Goal: Transaction & Acquisition: Obtain resource

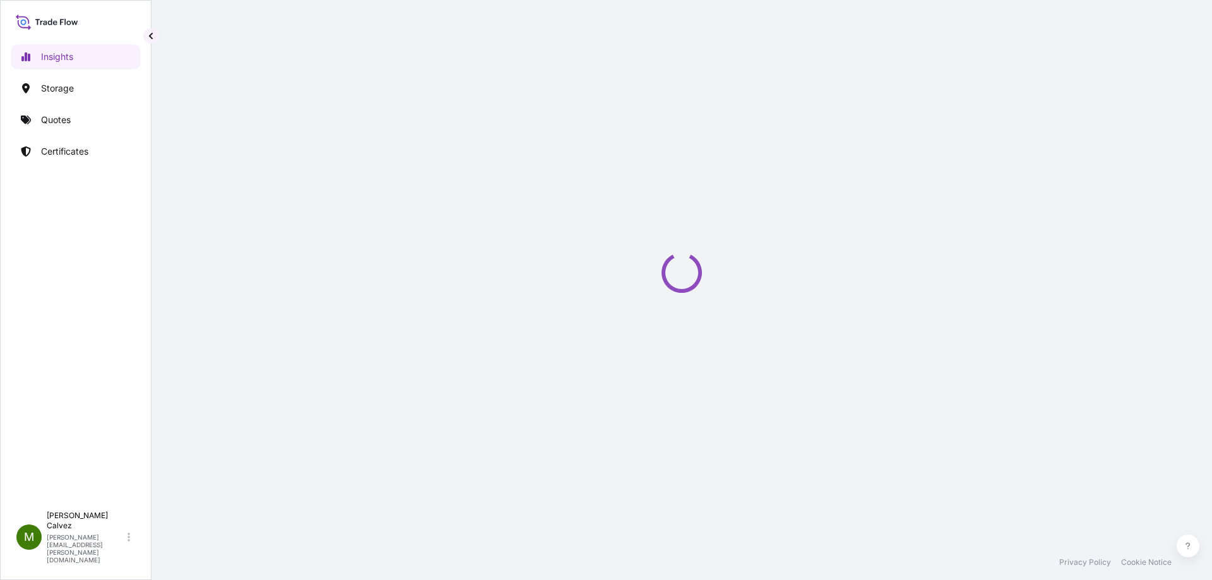
select select "2025"
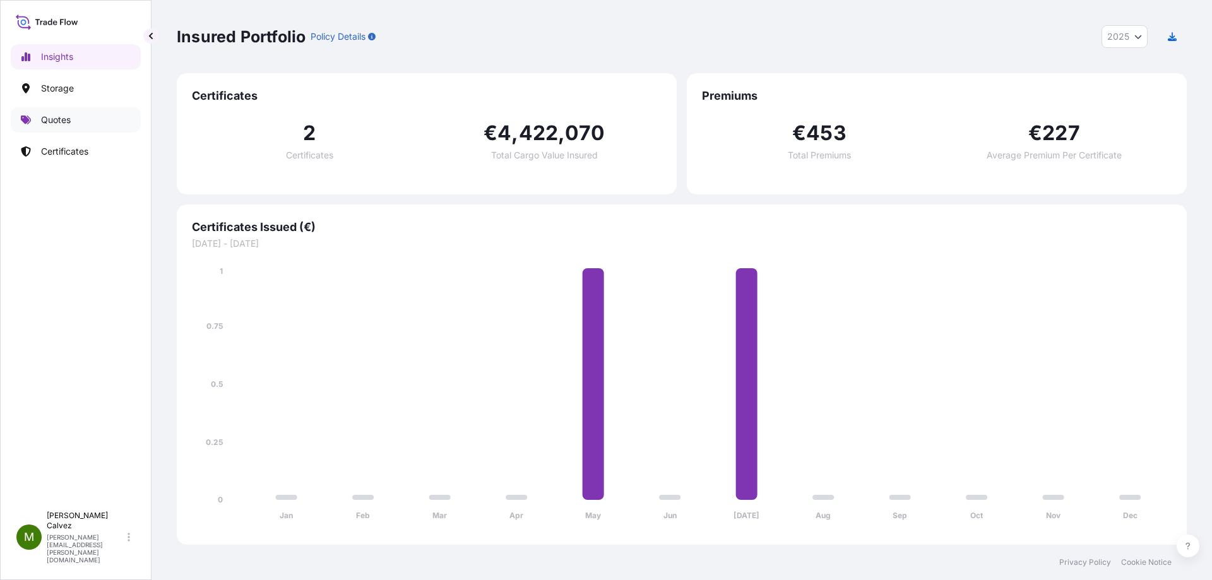
click at [80, 114] on link "Quotes" at bounding box center [76, 119] width 130 height 25
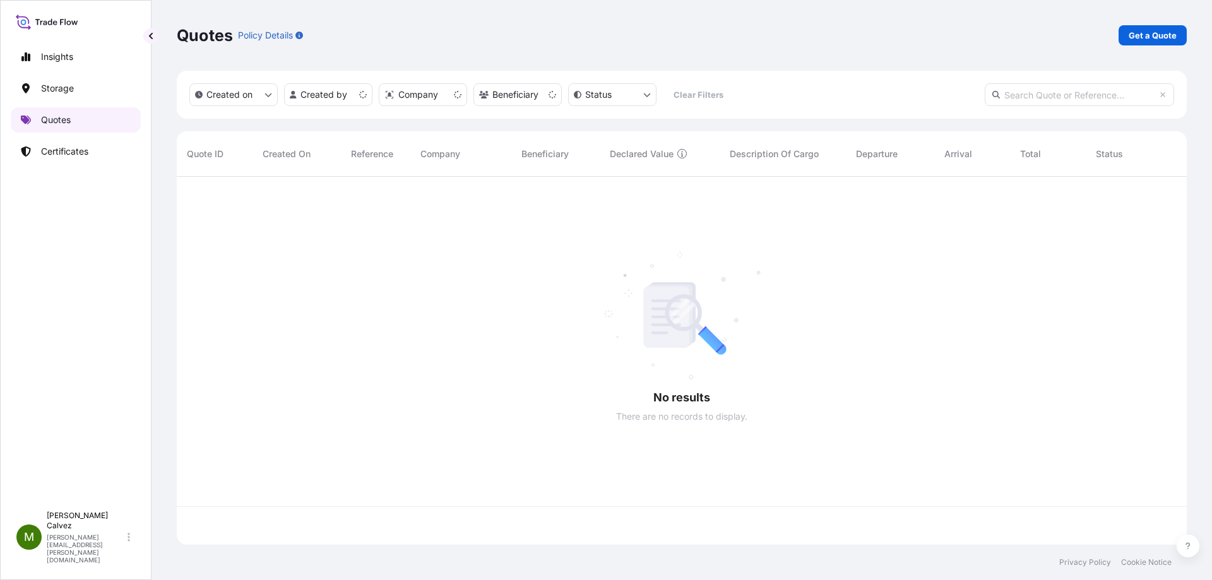
scroll to position [365, 1000]
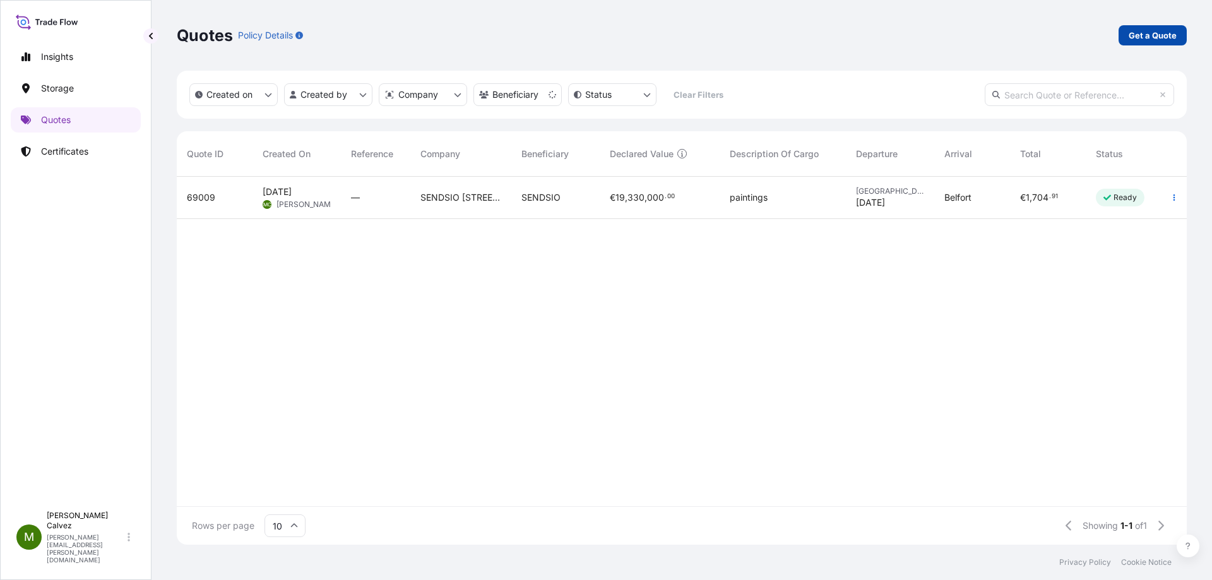
click at [1165, 36] on p "Get a Quote" at bounding box center [1153, 35] width 48 height 13
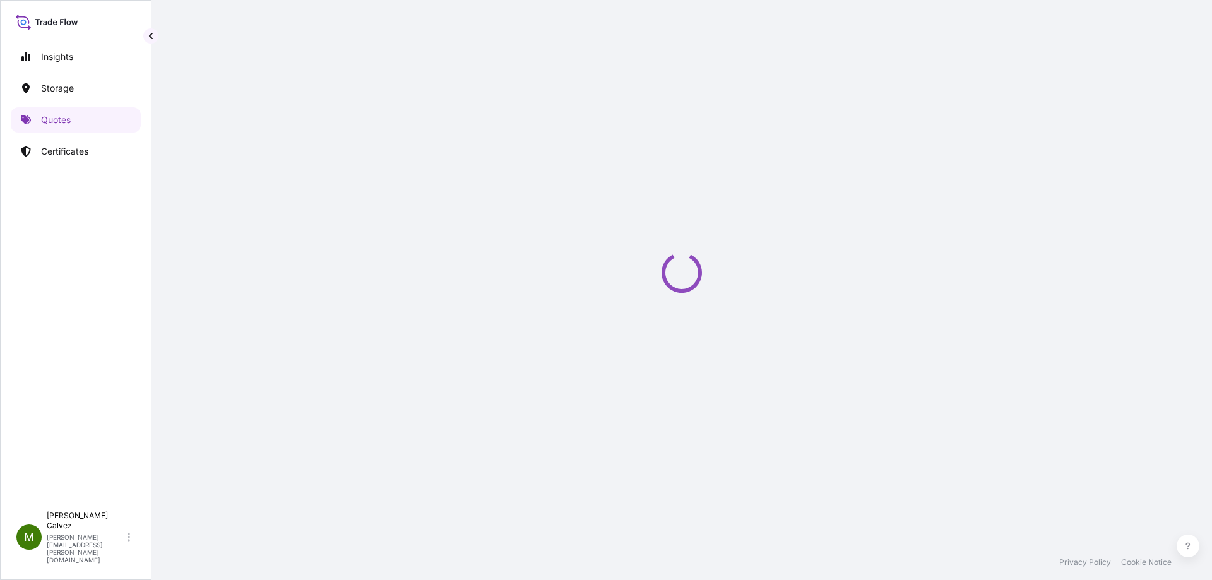
select select "Art Handling"
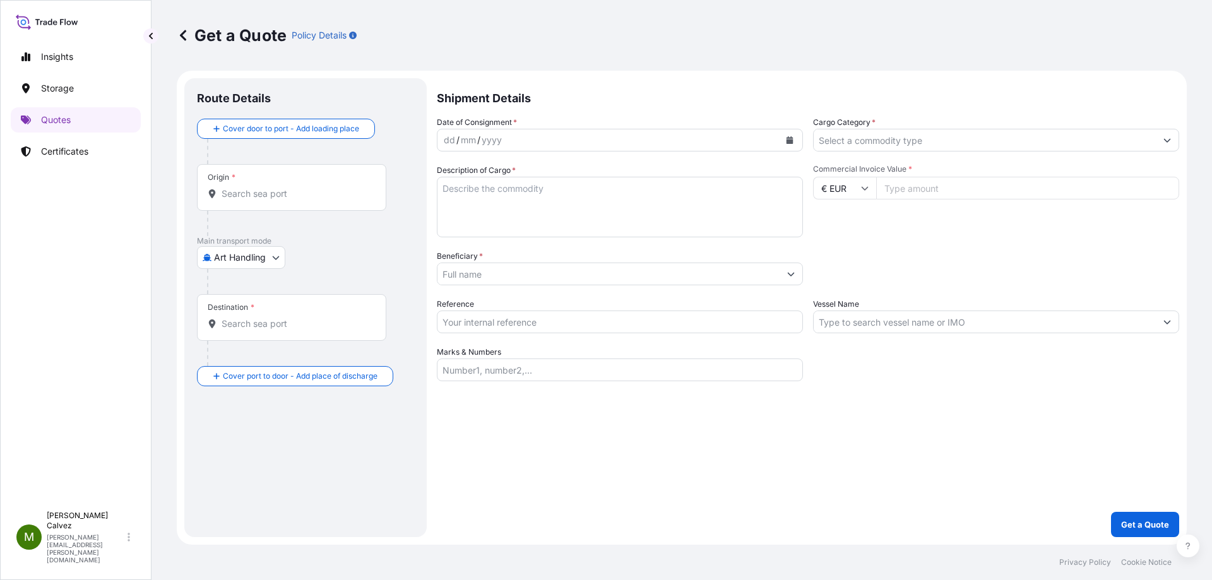
click at [244, 194] on input "Origin *" at bounding box center [296, 193] width 149 height 13
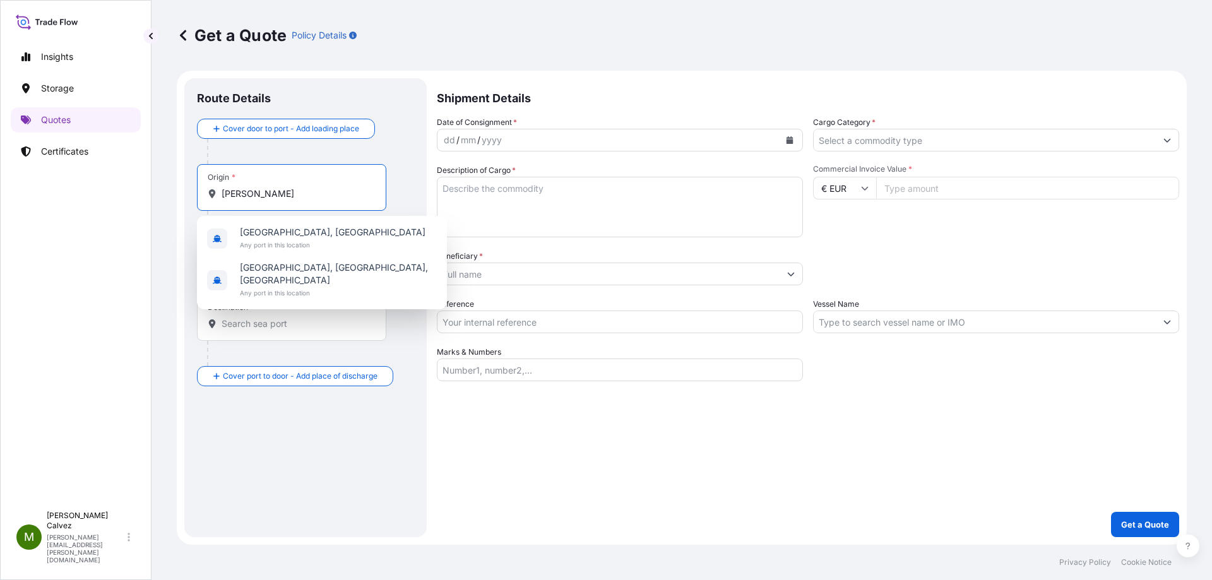
drag, startPoint x: 248, startPoint y: 199, endPoint x: 193, endPoint y: 196, distance: 55.0
click at [193, 196] on div "Route Details Cover door to port - Add loading place Place of loading Road / [G…" at bounding box center [305, 307] width 242 height 459
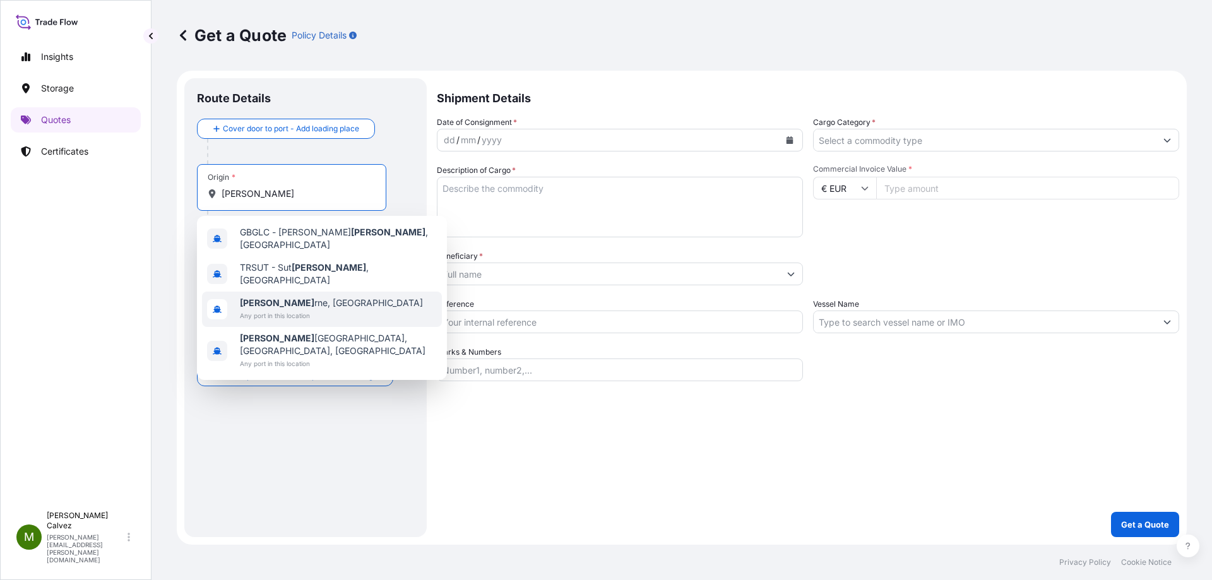
type input "[PERSON_NAME]"
click at [164, 283] on div "Get a Quote Policy Details Route Details Cover door to port - Add loading place…" at bounding box center [681, 272] width 1060 height 545
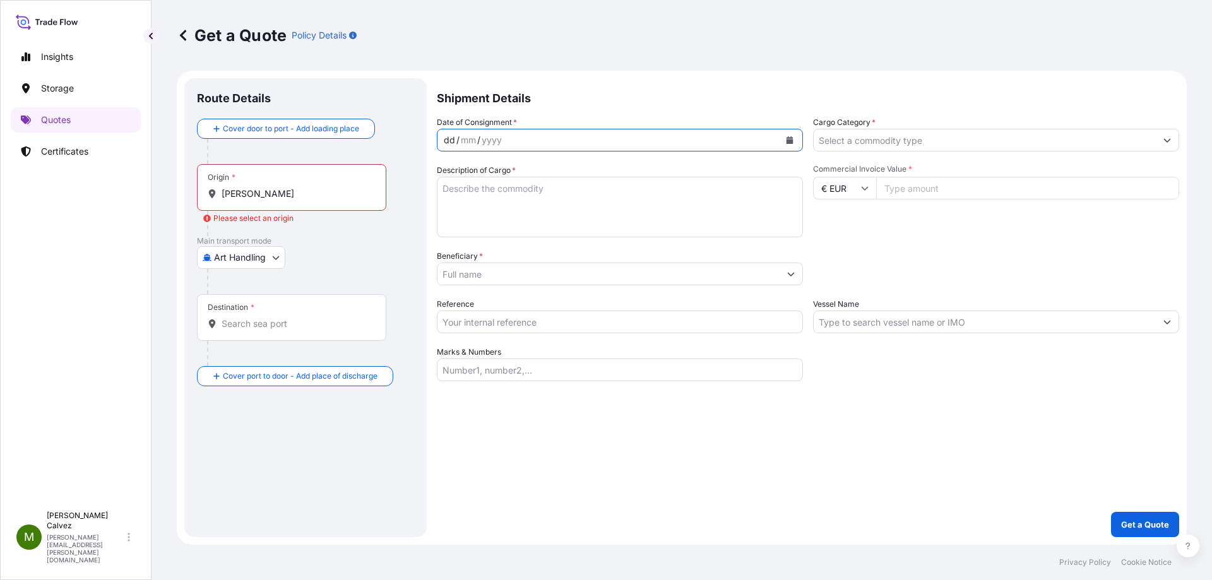
click at [507, 138] on div "dd / mm / yyyy" at bounding box center [608, 140] width 342 height 23
drag, startPoint x: 220, startPoint y: 150, endPoint x: 267, endPoint y: 170, distance: 50.9
click at [220, 150] on div at bounding box center [310, 151] width 207 height 25
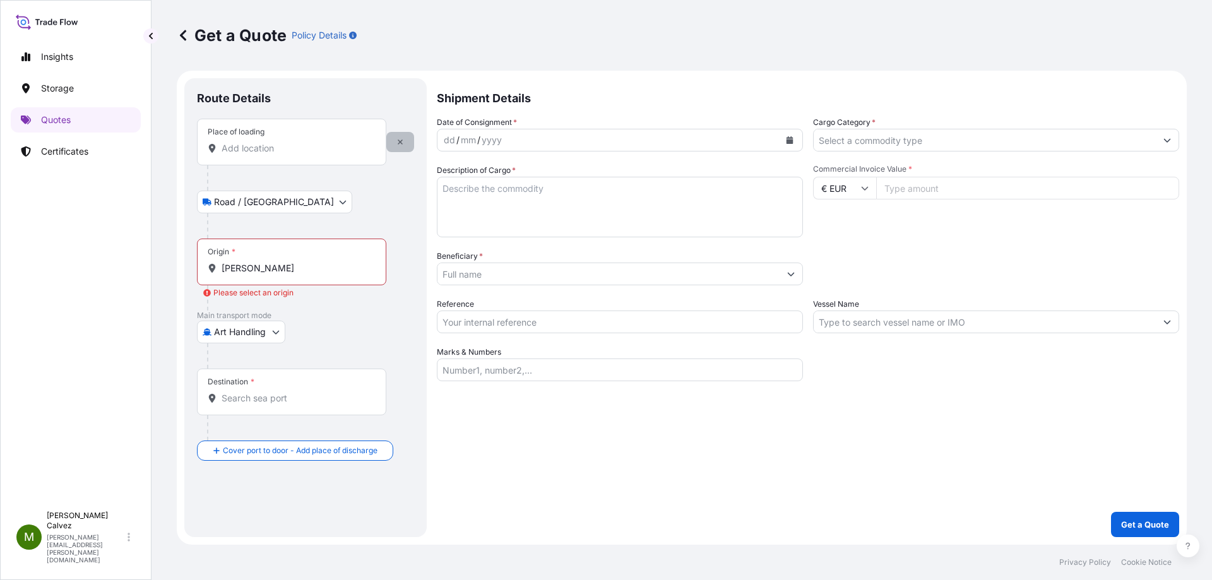
click at [404, 146] on button "button" at bounding box center [400, 142] width 28 height 20
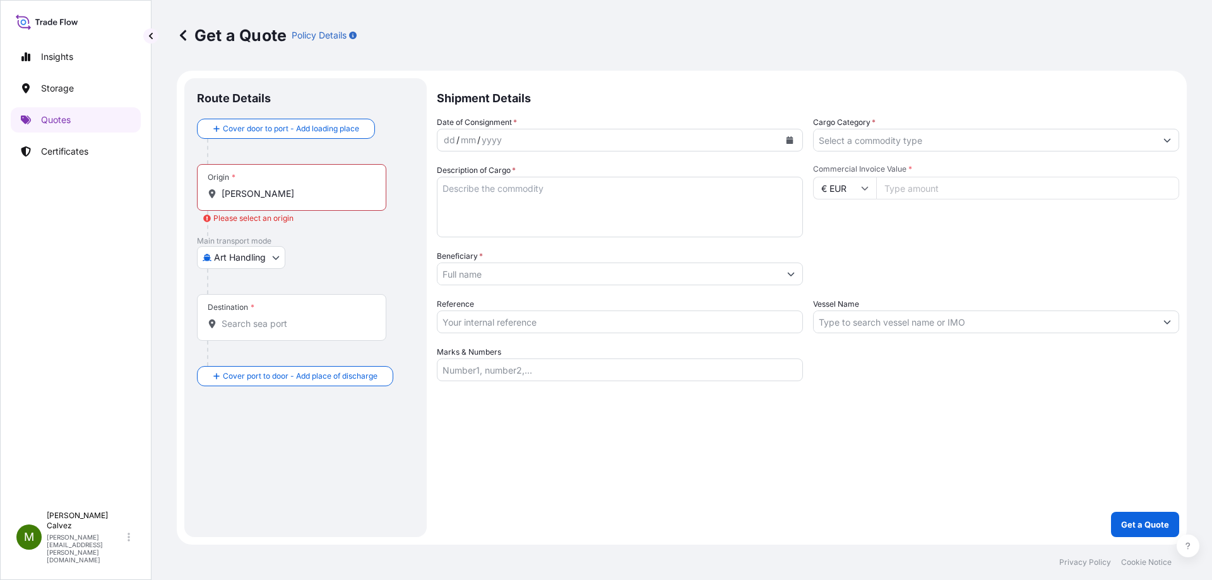
click at [272, 259] on body "Insights Storage Quotes Certificates M [PERSON_NAME] [PERSON_NAME][EMAIL_ADDRES…" at bounding box center [606, 290] width 1212 height 580
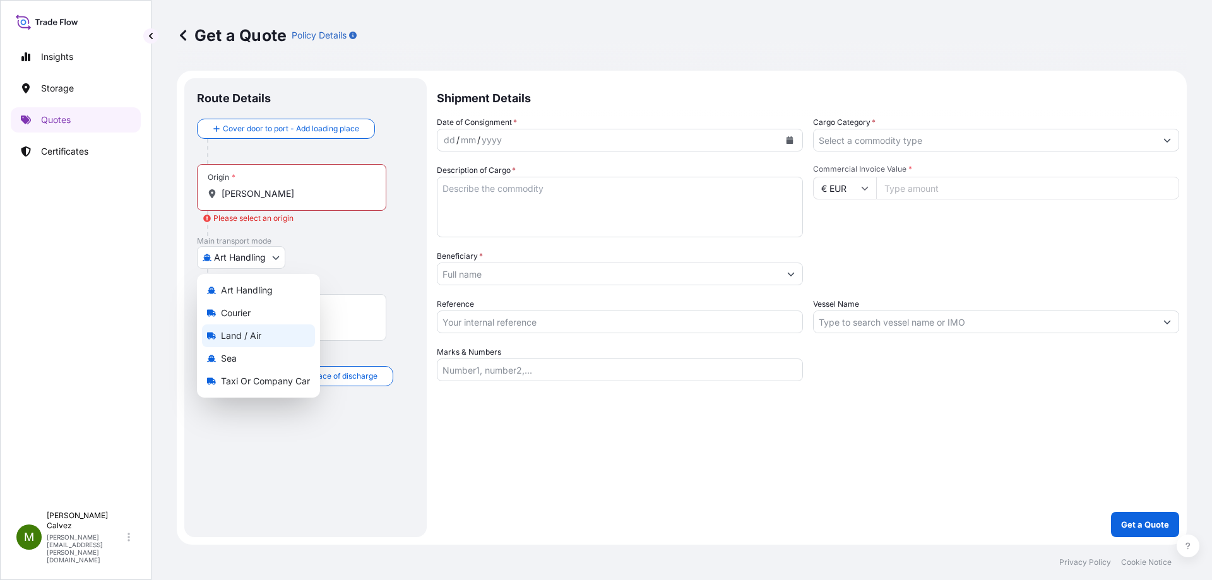
click at [253, 340] on span "Land / Air" at bounding box center [241, 335] width 40 height 13
select select "Land / Air"
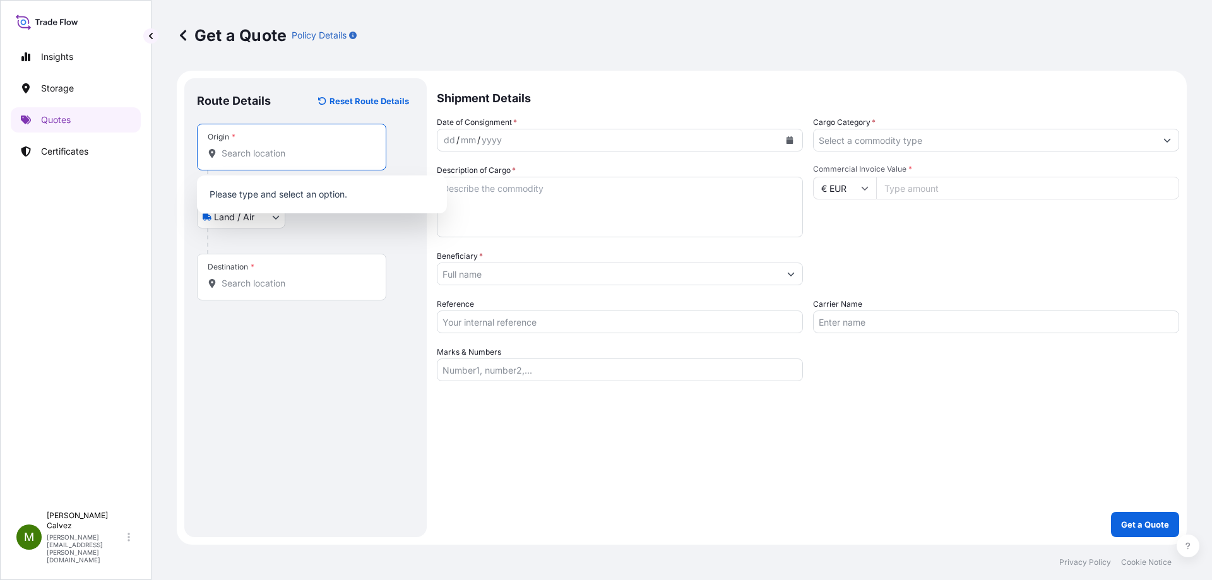
click at [240, 153] on input "Origin *" at bounding box center [296, 153] width 149 height 13
type input "L"
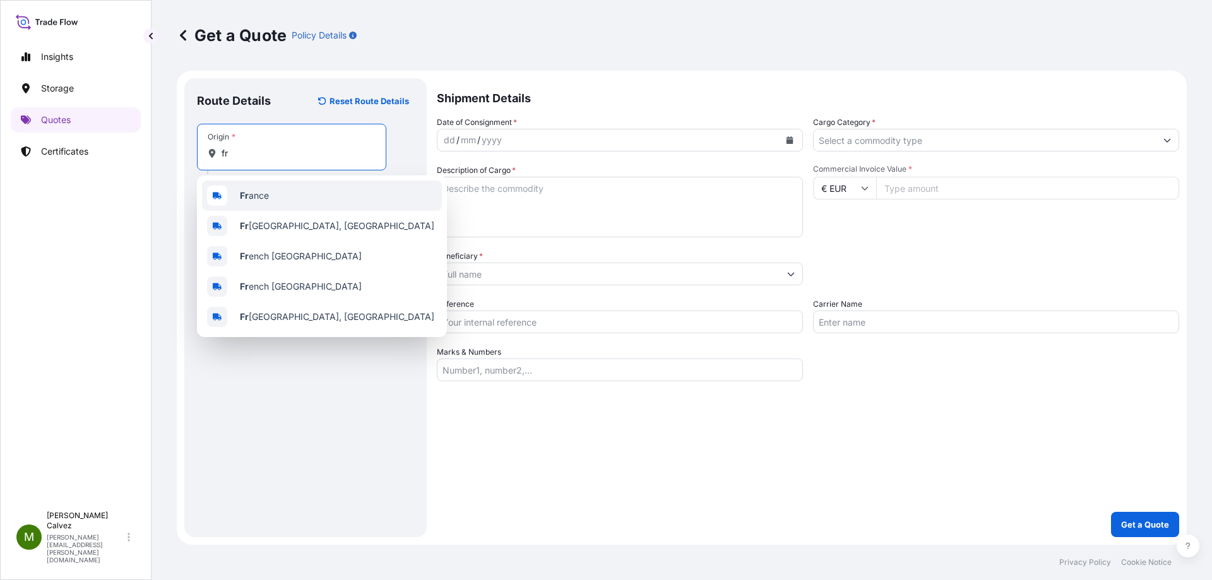
drag, startPoint x: 259, startPoint y: 159, endPoint x: 196, endPoint y: 159, distance: 63.7
click at [196, 159] on div "Route Details Reset Route Details Place of loading Road / [GEOGRAPHIC_DATA] / I…" at bounding box center [305, 307] width 242 height 459
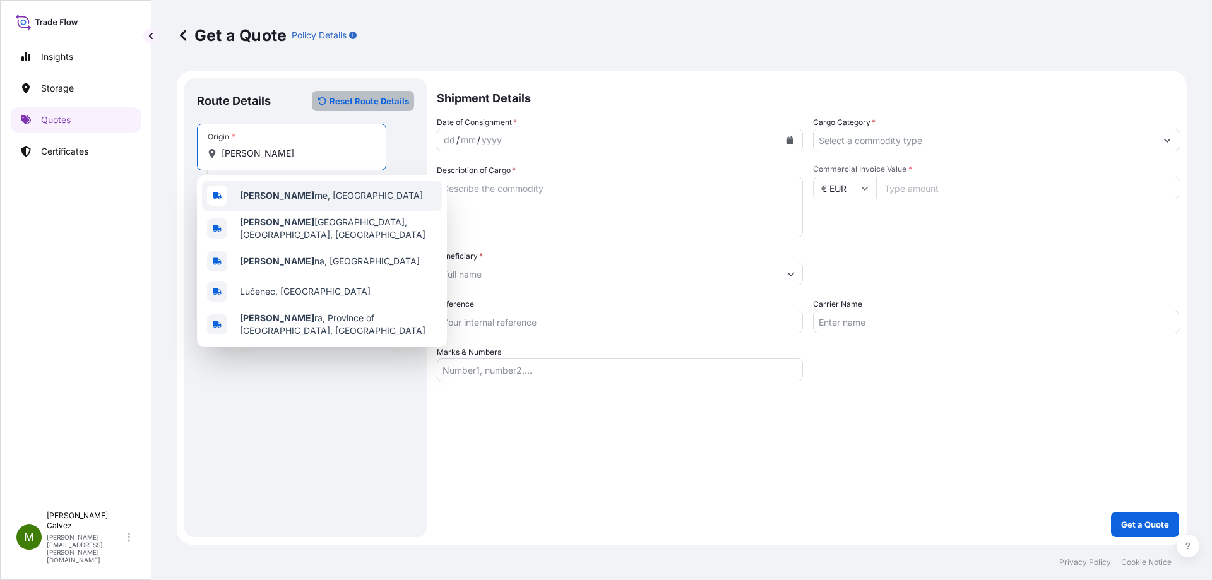
type input "[PERSON_NAME]"
select select "Art Handling"
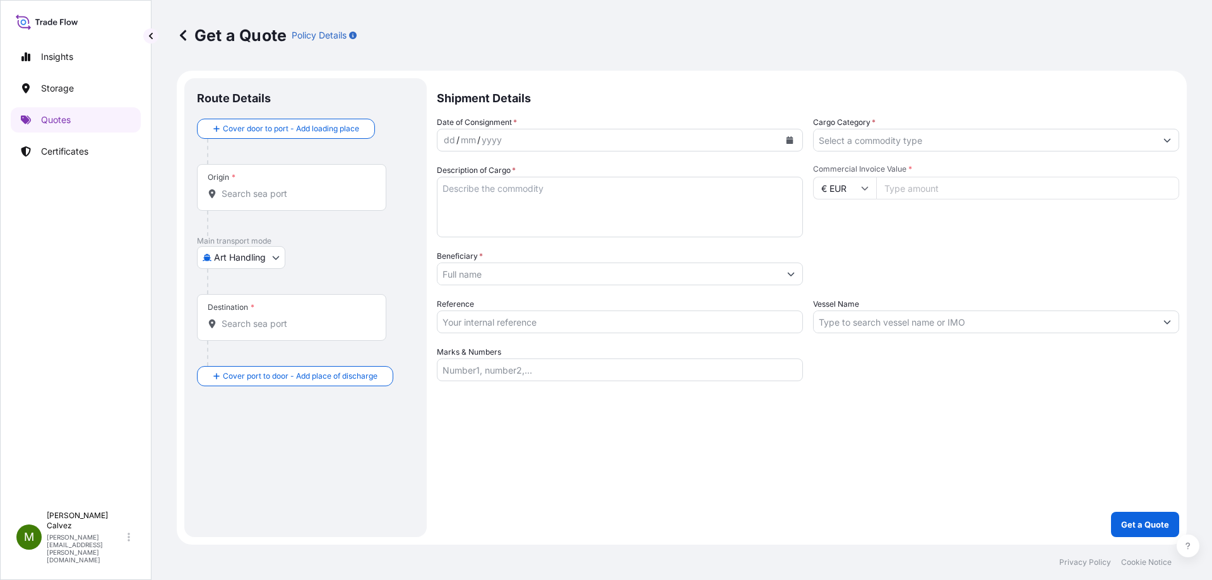
click at [498, 151] on div "Date of Consignment * dd / mm / yyyy Cargo Category * Description of Cargo * Co…" at bounding box center [808, 248] width 742 height 265
click at [798, 140] on button "Calendar" at bounding box center [790, 140] width 20 height 20
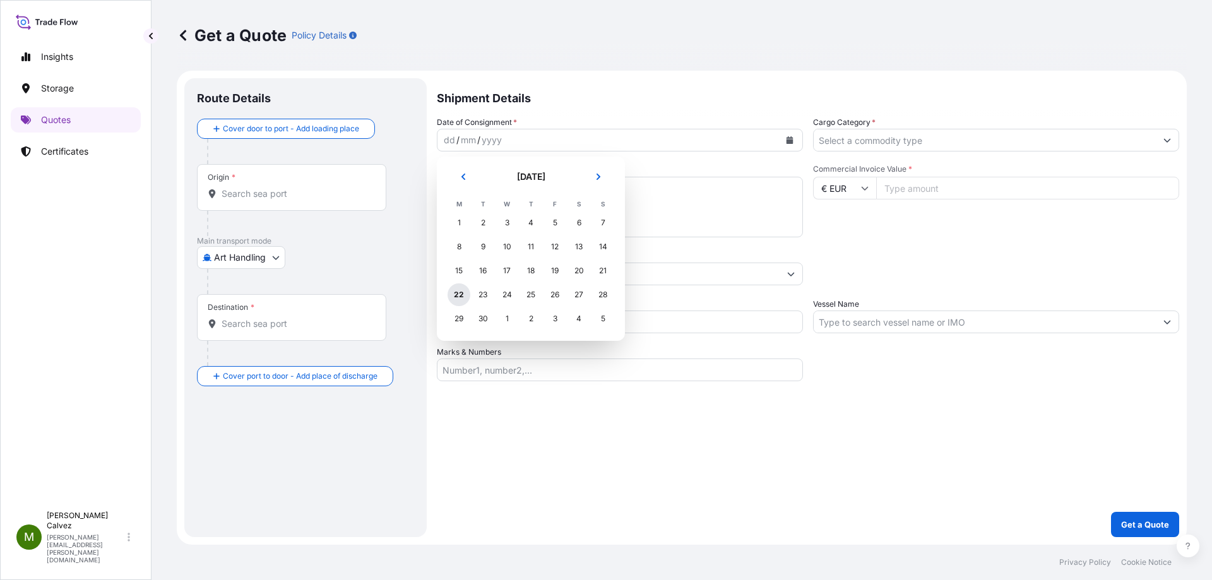
click at [459, 288] on div "22" at bounding box center [459, 294] width 23 height 23
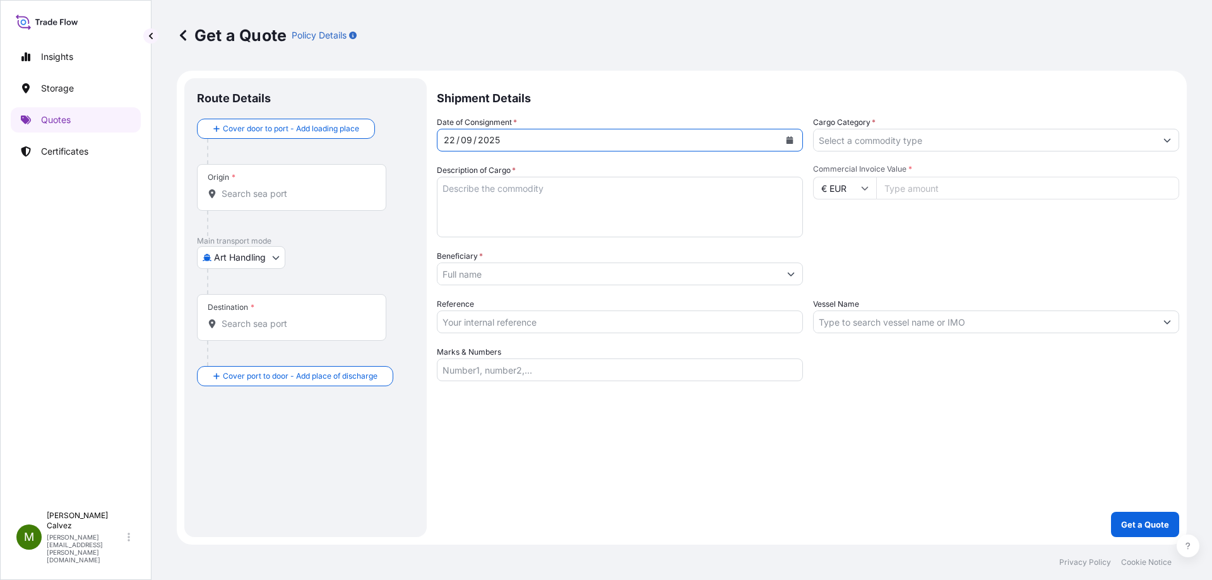
click at [508, 93] on p "Shipment Details" at bounding box center [808, 97] width 742 height 38
click at [504, 187] on textarea "Description of Cargo *" at bounding box center [620, 207] width 366 height 61
click at [856, 139] on input "Cargo Category *" at bounding box center [985, 140] width 342 height 23
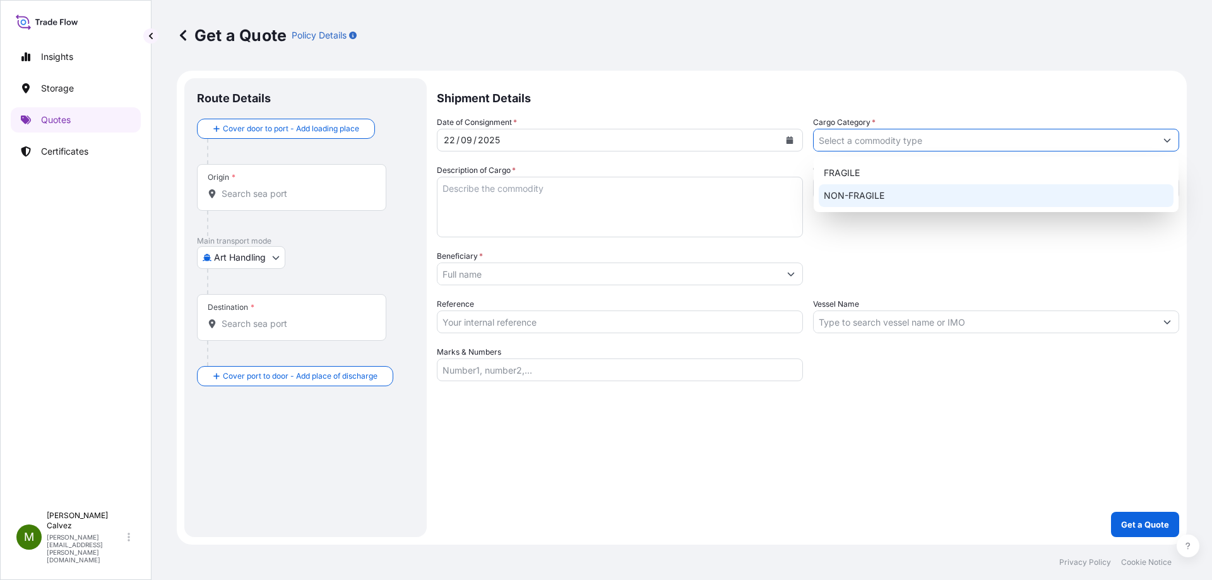
click at [858, 197] on div "NON-FRAGILE" at bounding box center [996, 195] width 355 height 23
type input "NON-FRAGILE"
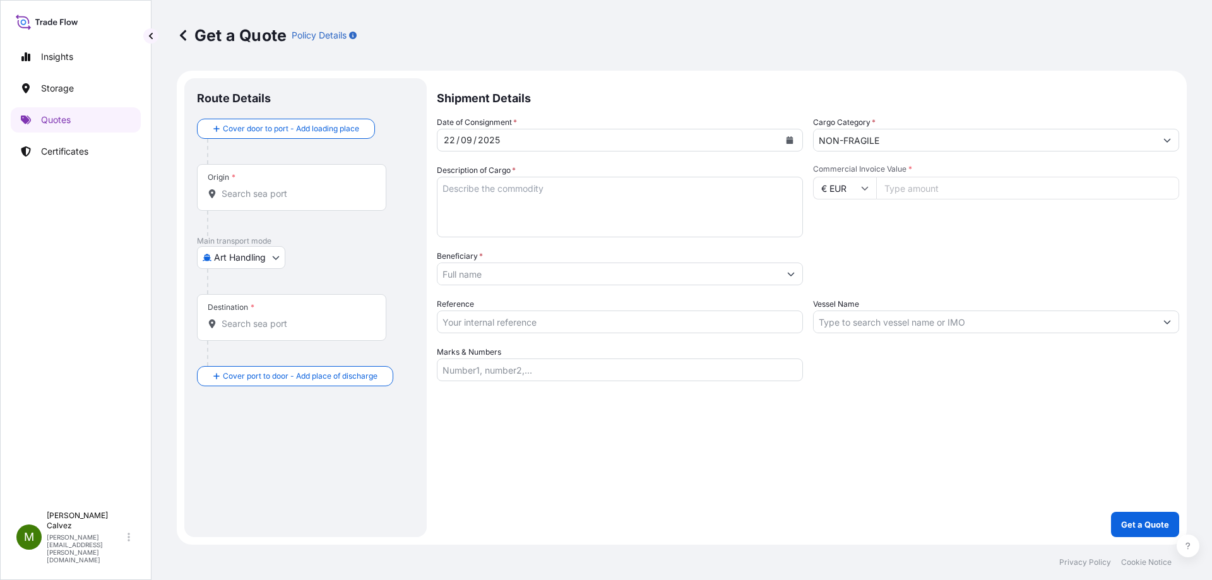
click at [929, 187] on input "Commercial Invoice Value *" at bounding box center [1027, 188] width 303 height 23
type input "4000"
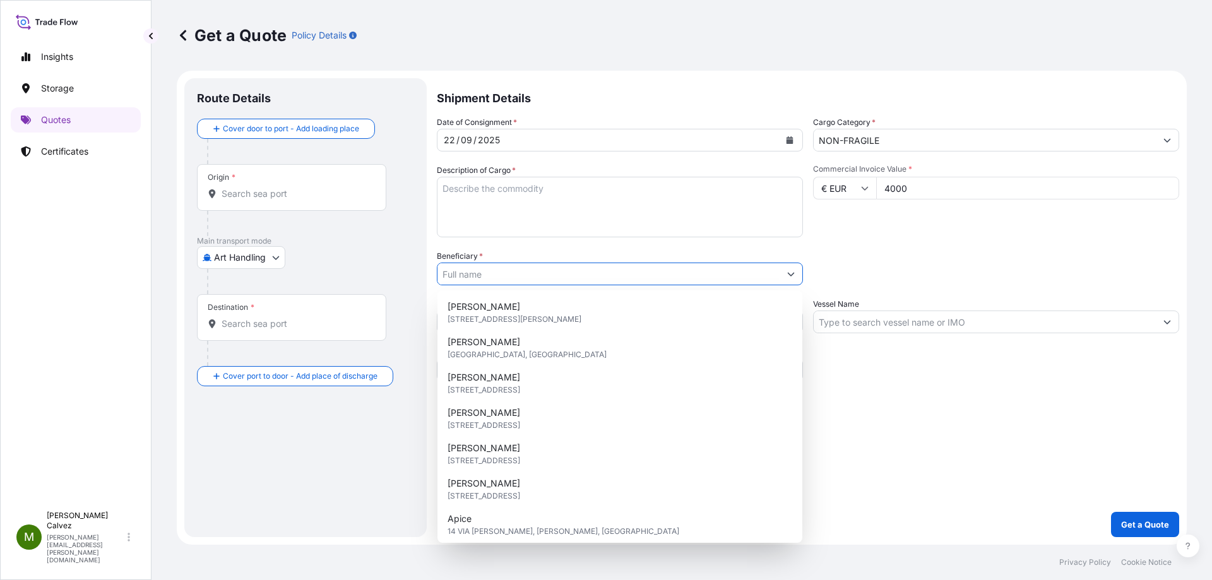
click at [477, 276] on input "Beneficiary *" at bounding box center [608, 274] width 342 height 23
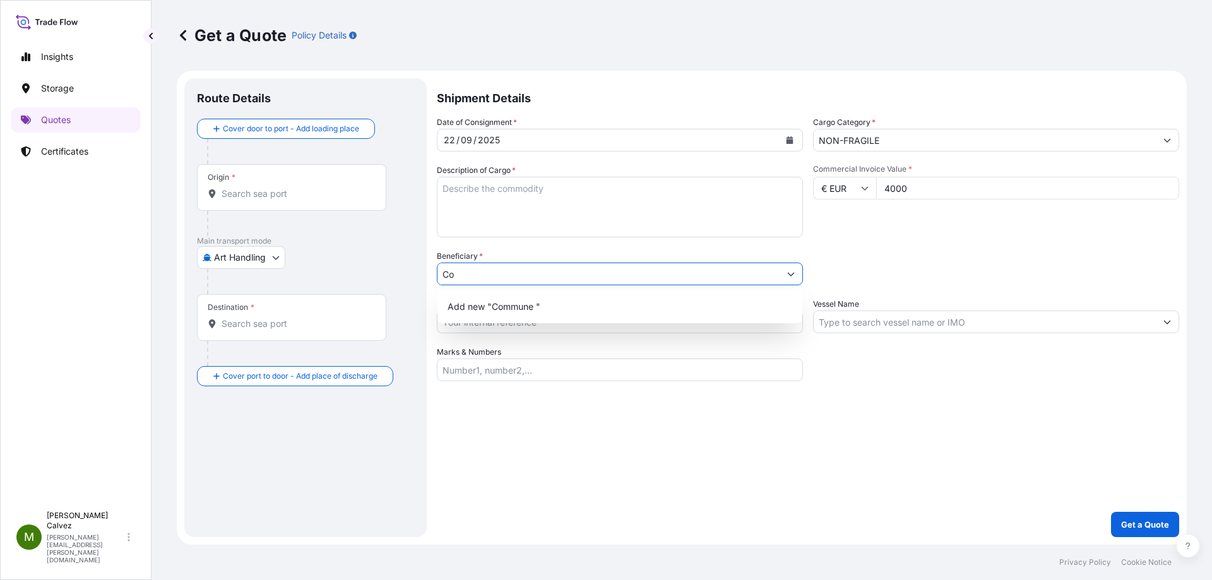
type input "C"
drag, startPoint x: 345, startPoint y: 176, endPoint x: 413, endPoint y: 197, distance: 71.9
click at [346, 176] on div "Origin *" at bounding box center [291, 187] width 189 height 47
click at [346, 187] on input "Origin *" at bounding box center [296, 193] width 149 height 13
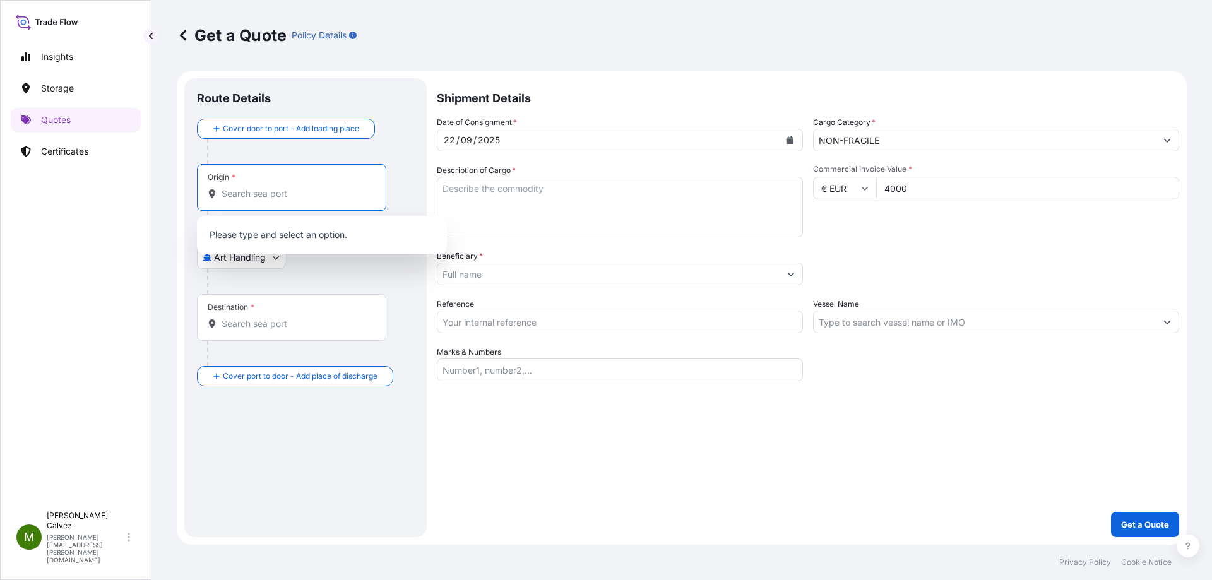
click at [376, 163] on div at bounding box center [310, 151] width 207 height 25
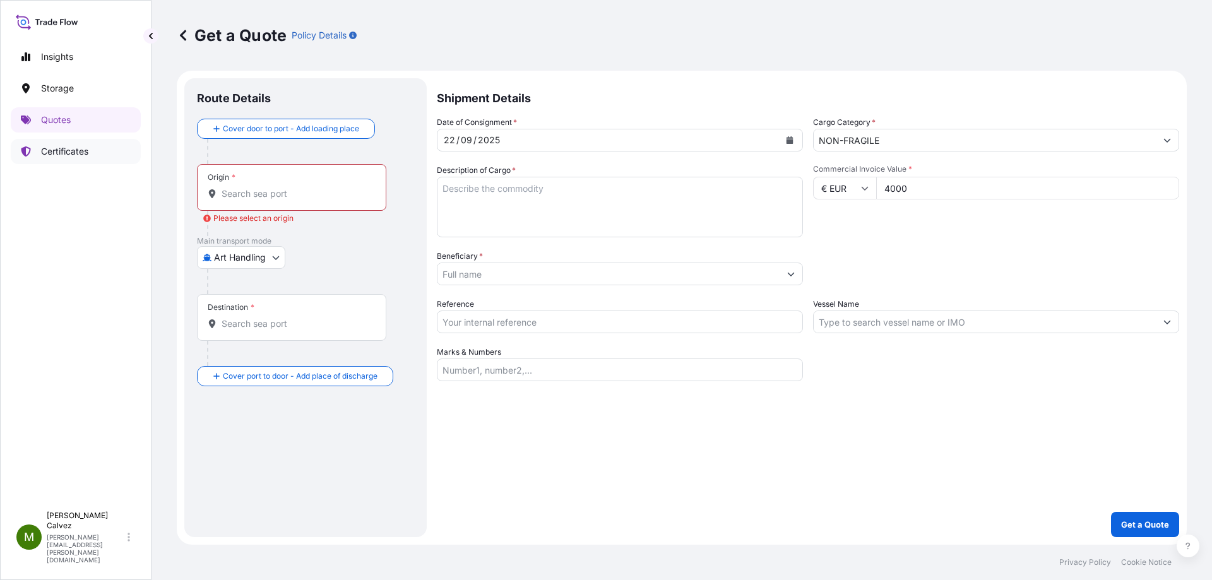
click at [65, 151] on p "Certificates" at bounding box center [64, 151] width 47 height 13
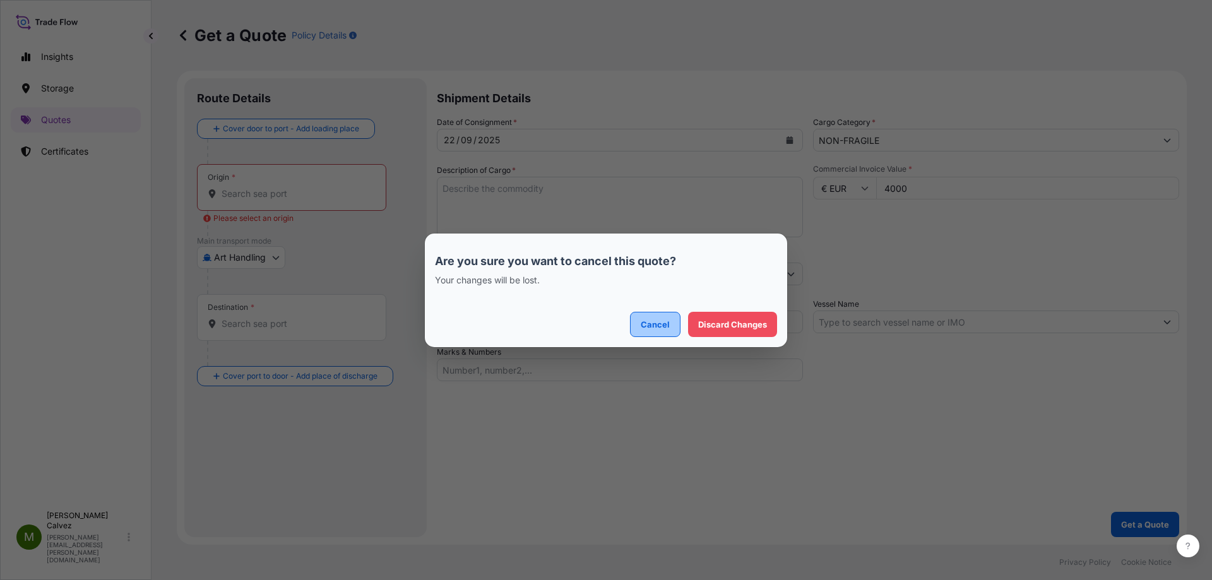
click at [652, 326] on p "Cancel" at bounding box center [655, 324] width 29 height 13
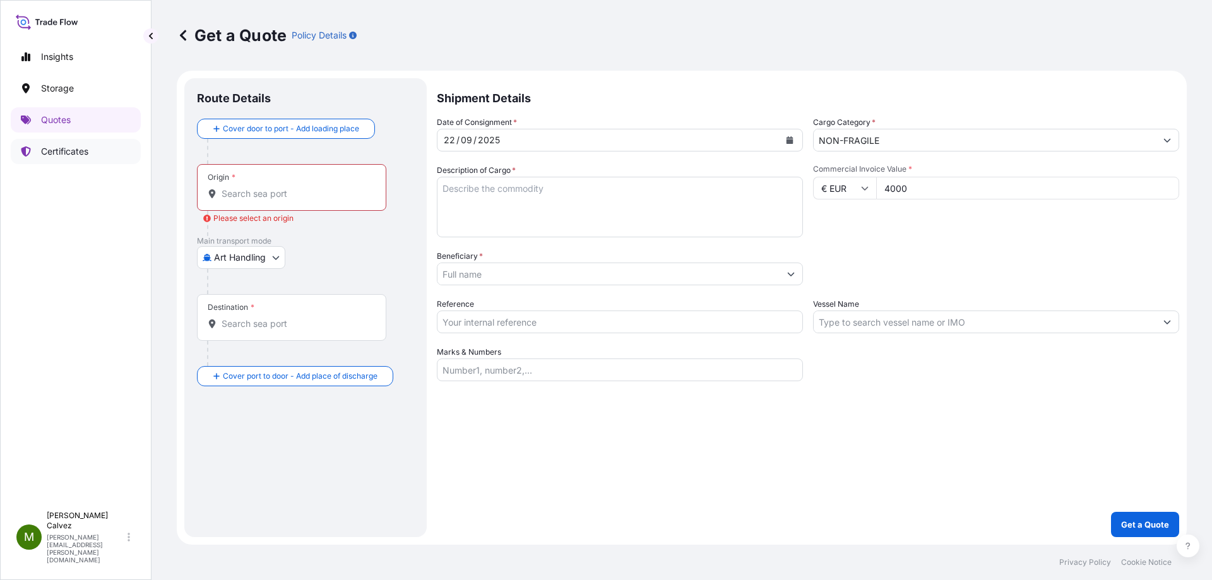
click at [71, 154] on p "Certificates" at bounding box center [64, 151] width 47 height 13
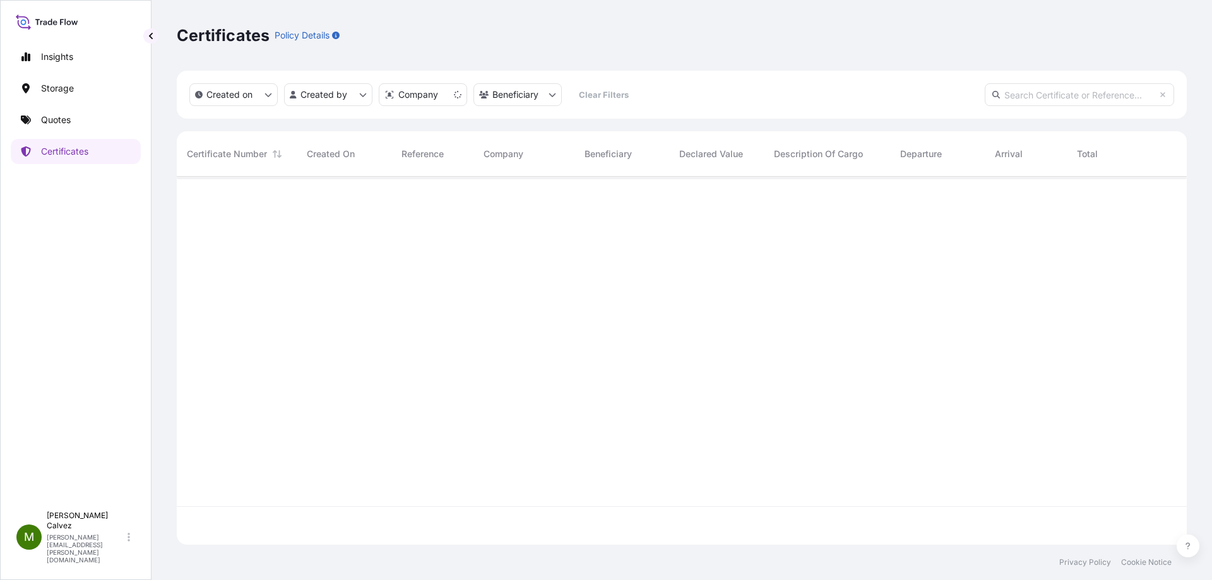
scroll to position [365, 1000]
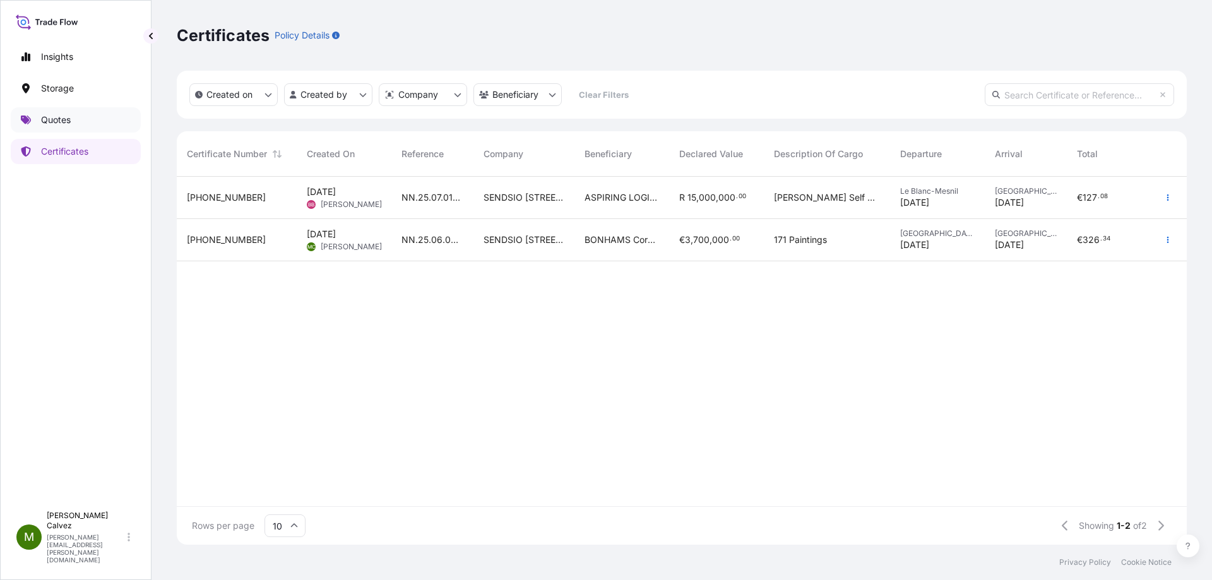
click at [96, 119] on link "Quotes" at bounding box center [76, 119] width 130 height 25
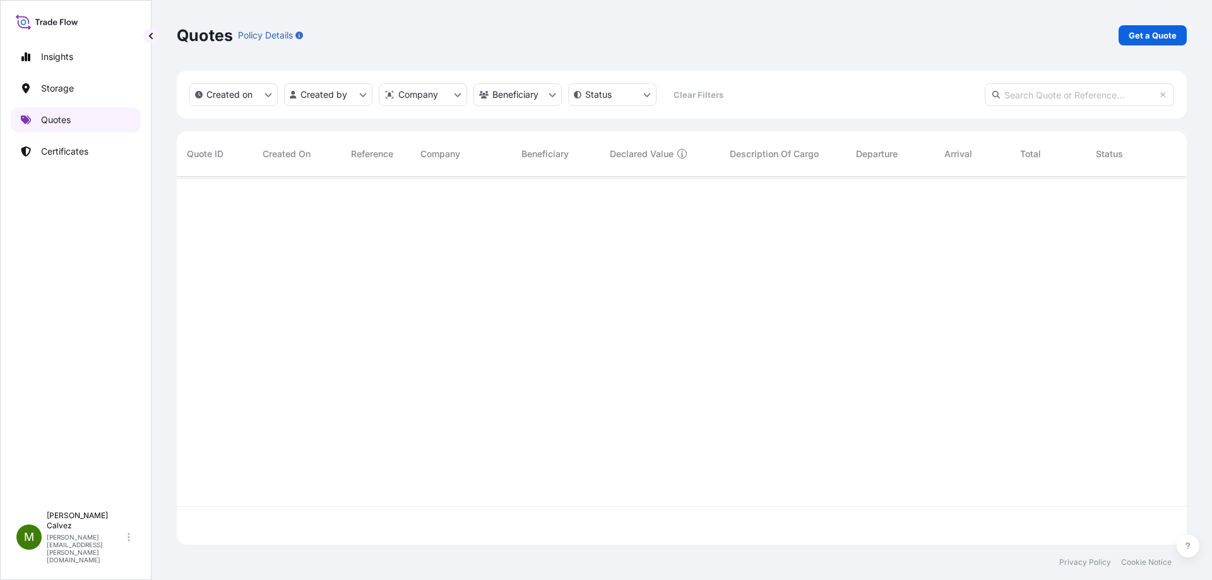
scroll to position [365, 1000]
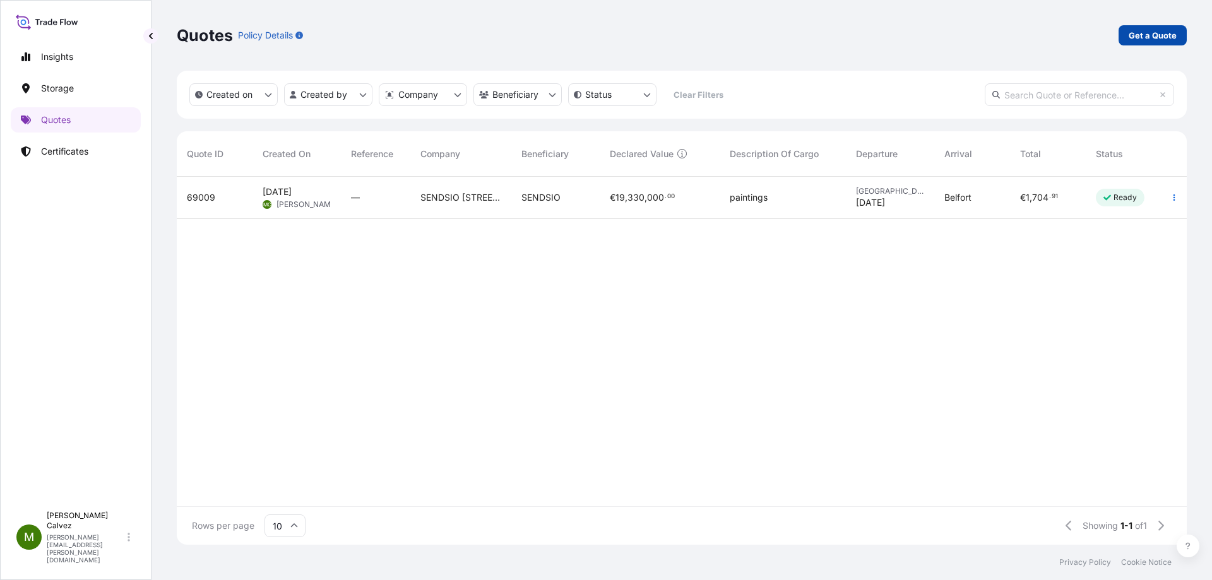
click at [1168, 34] on p "Get a Quote" at bounding box center [1153, 35] width 48 height 13
select select "Art Handling"
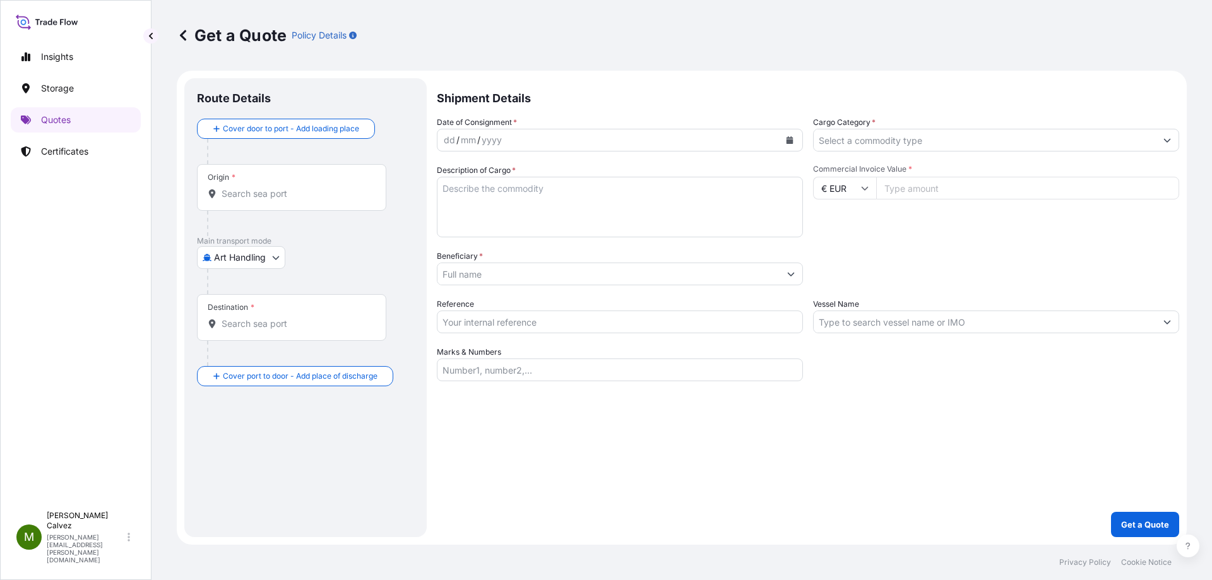
click at [235, 189] on input "Origin *" at bounding box center [296, 193] width 149 height 13
click at [258, 331] on div "Destination *" at bounding box center [291, 317] width 189 height 47
click at [258, 330] on input "Destination *" at bounding box center [296, 323] width 149 height 13
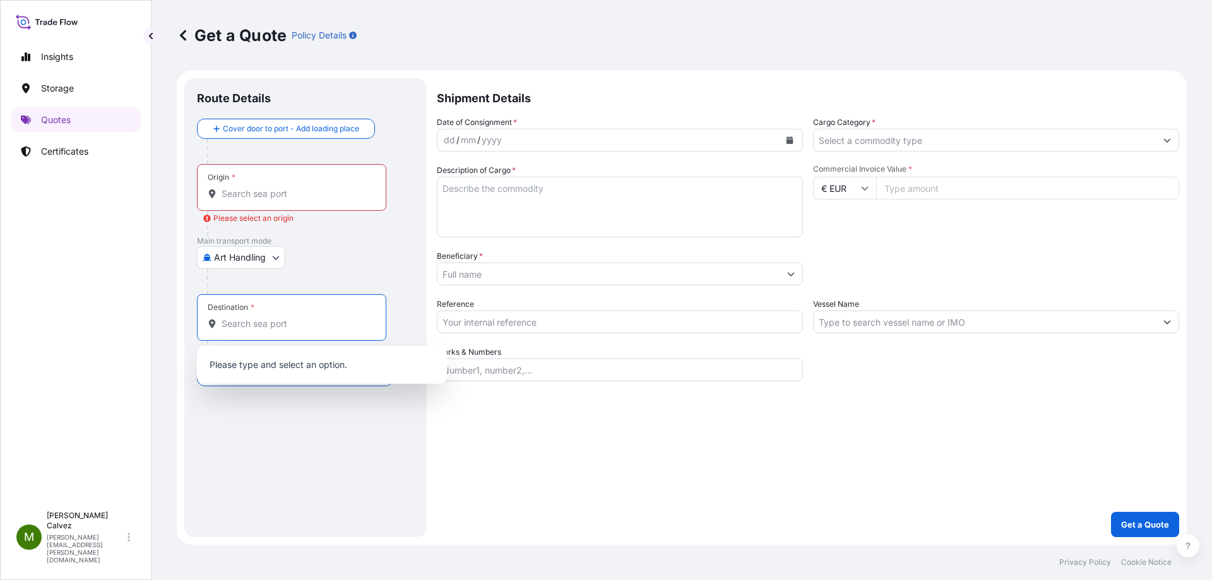
click at [244, 326] on input "Destination *" at bounding box center [296, 323] width 149 height 13
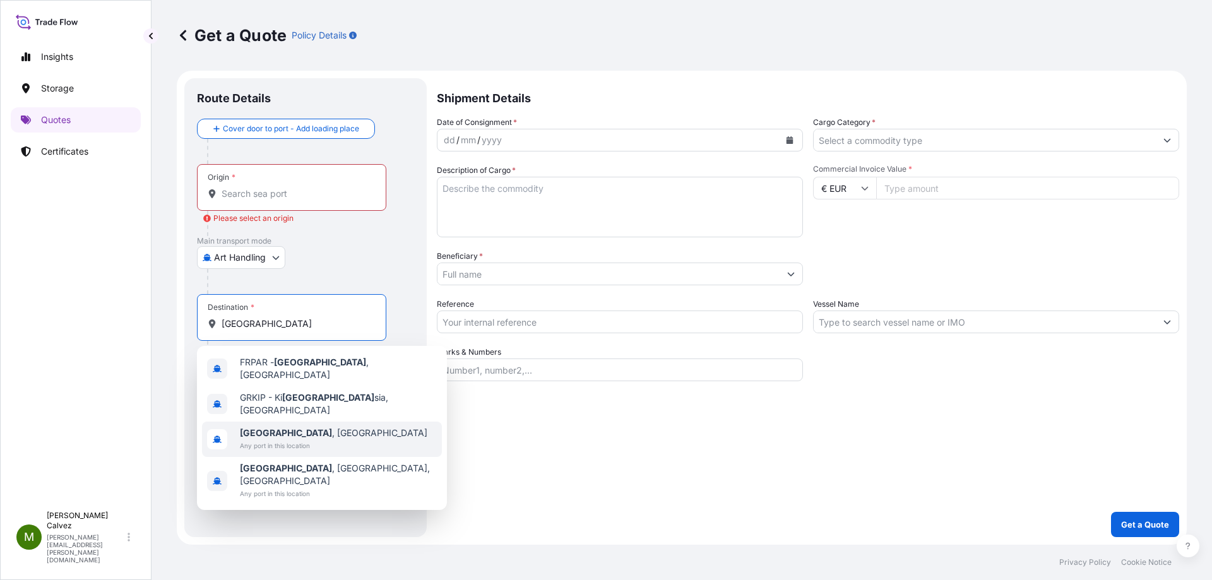
click at [271, 427] on span "[GEOGRAPHIC_DATA] , [GEOGRAPHIC_DATA]" at bounding box center [333, 433] width 187 height 13
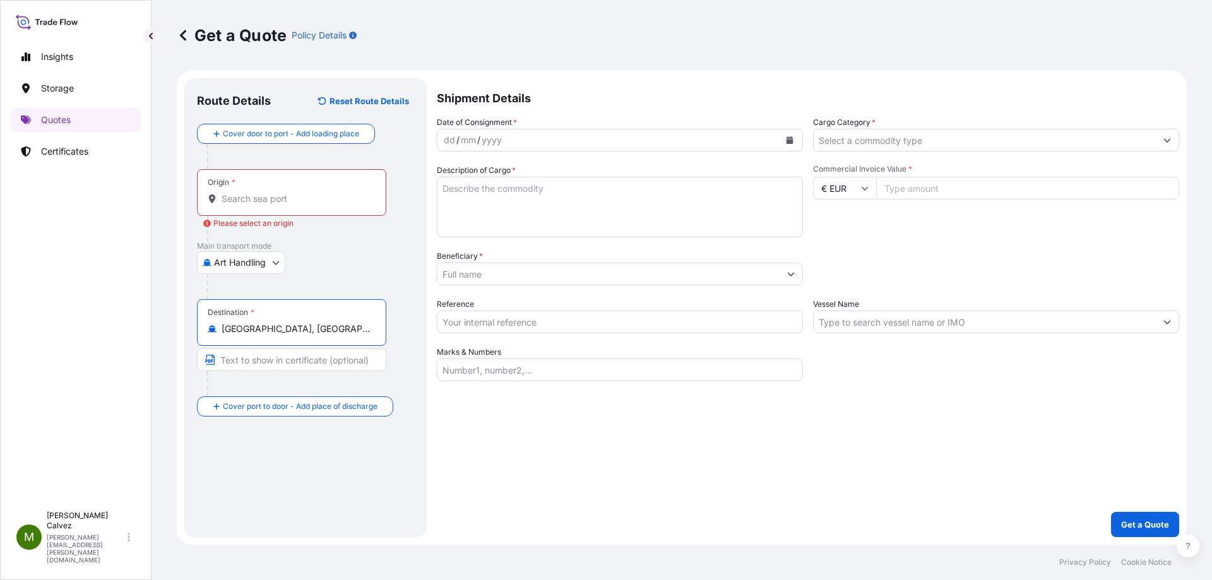
type input "[GEOGRAPHIC_DATA], [GEOGRAPHIC_DATA]"
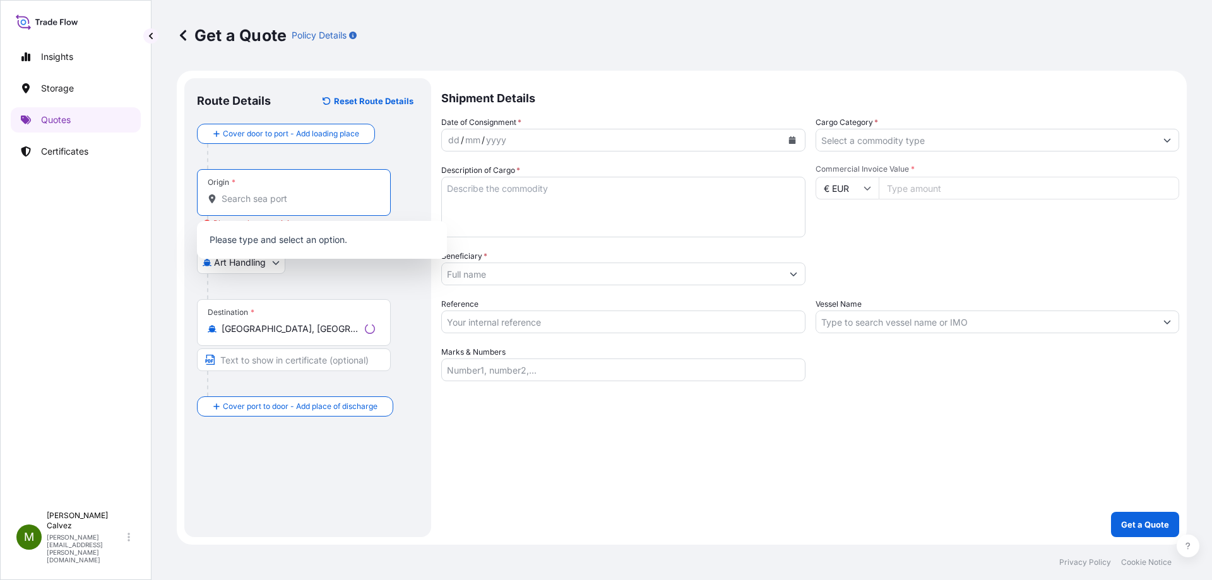
click at [256, 199] on input "Origin * Please select an origin" at bounding box center [298, 199] width 153 height 13
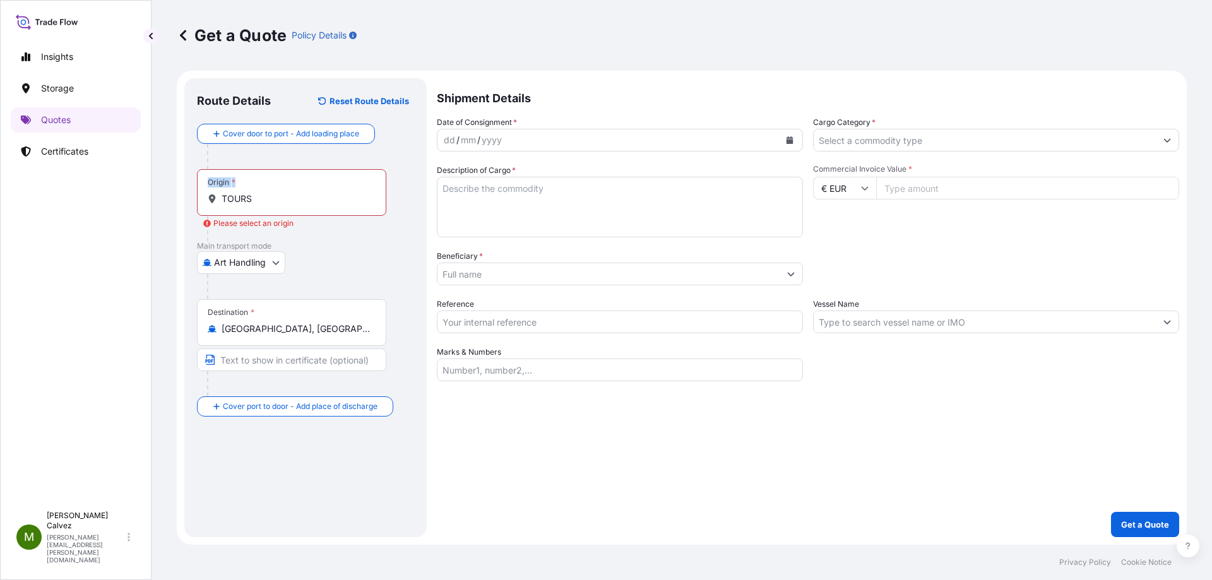
drag, startPoint x: 271, startPoint y: 213, endPoint x: 190, endPoint y: 214, distance: 81.4
click at [187, 214] on div "Route Details Reset Route Details Cover door to port - Add loading place Place …" at bounding box center [305, 307] width 242 height 459
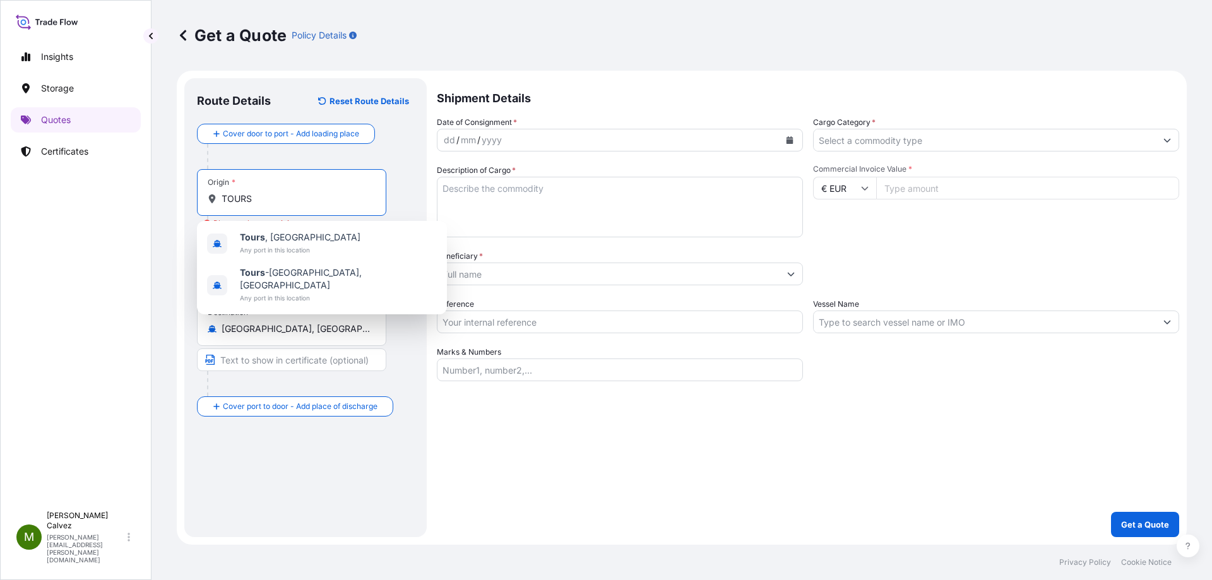
click at [244, 202] on input "TOURS" at bounding box center [296, 199] width 149 height 13
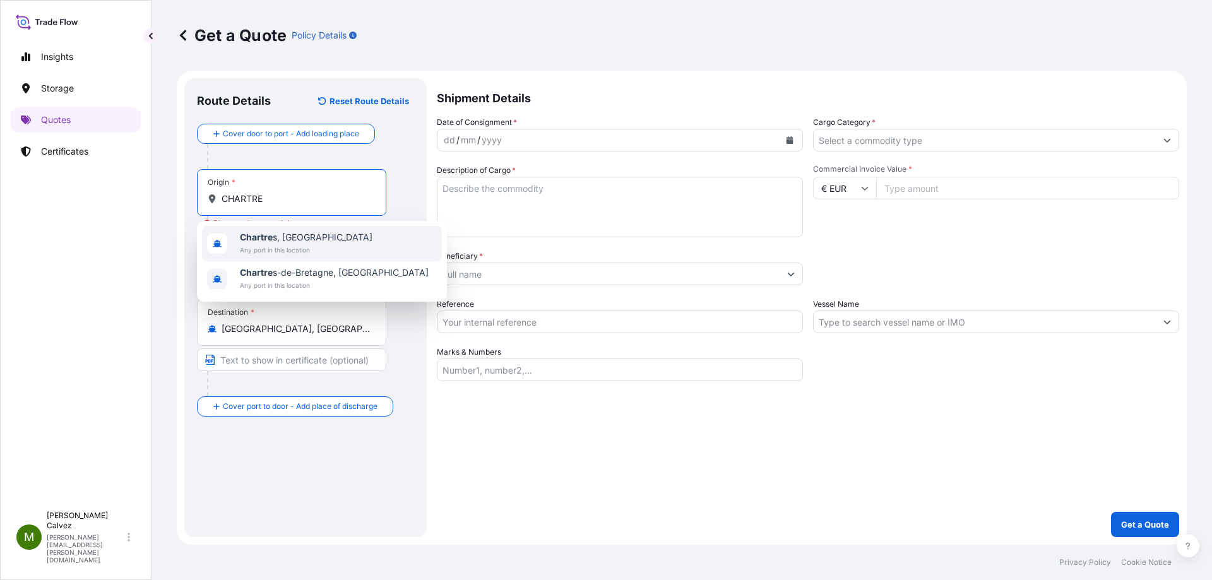
click at [264, 242] on span "Chartre s, [GEOGRAPHIC_DATA]" at bounding box center [306, 237] width 133 height 13
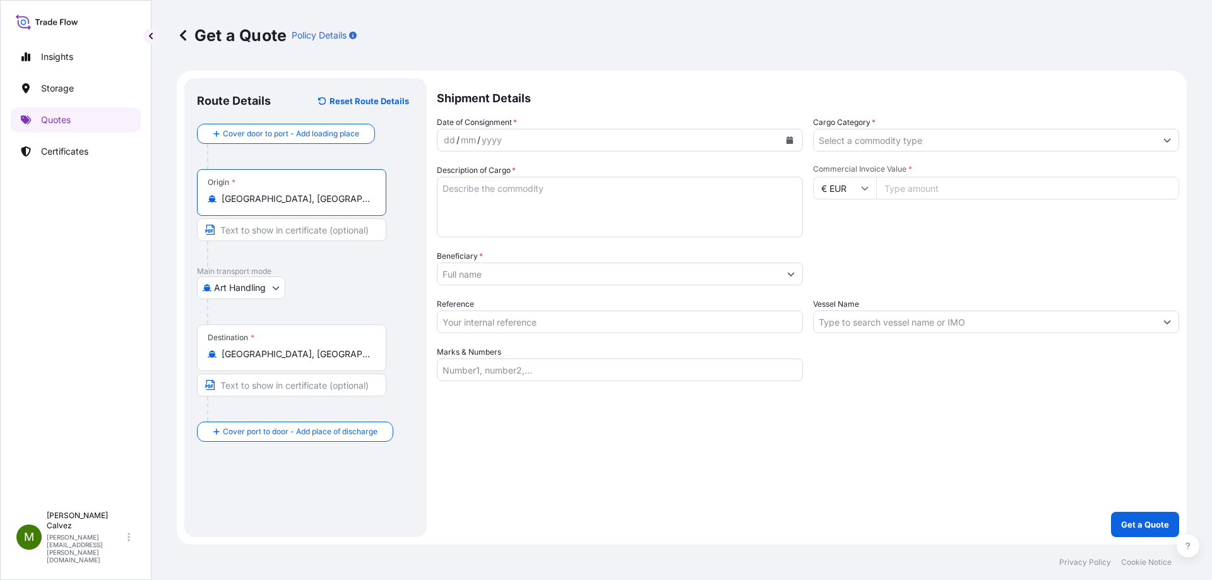
type input "[GEOGRAPHIC_DATA], [GEOGRAPHIC_DATA]"
click at [273, 287] on body "2 options available. 2 options available. 0 options available. 2 options availa…" at bounding box center [606, 290] width 1212 height 580
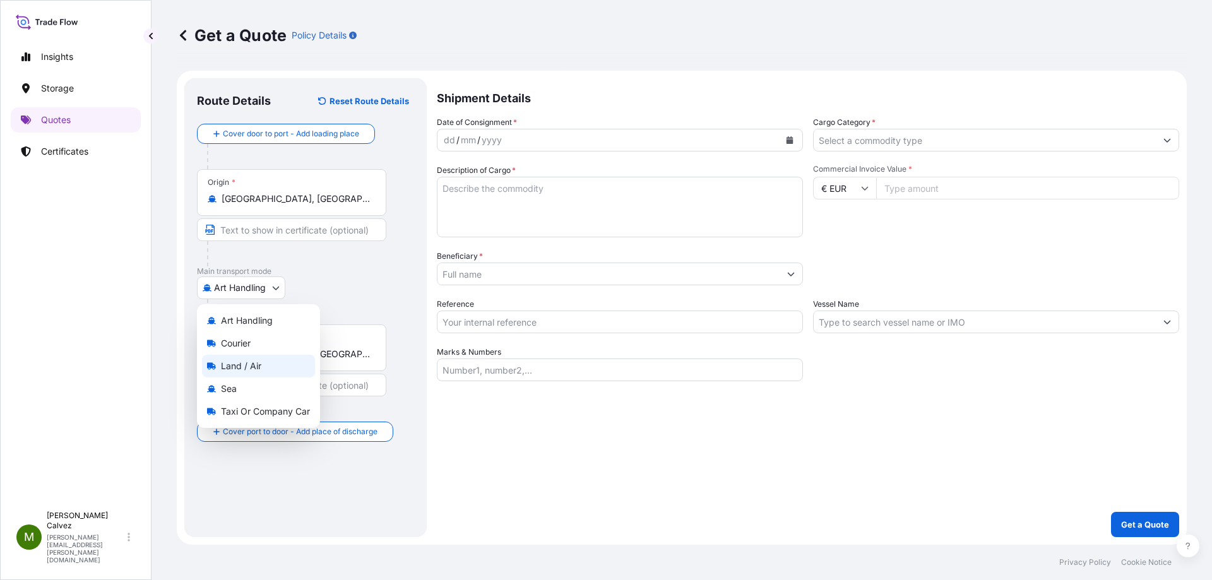
click at [245, 365] on span "Land / Air" at bounding box center [241, 366] width 40 height 13
select select "Land / Air"
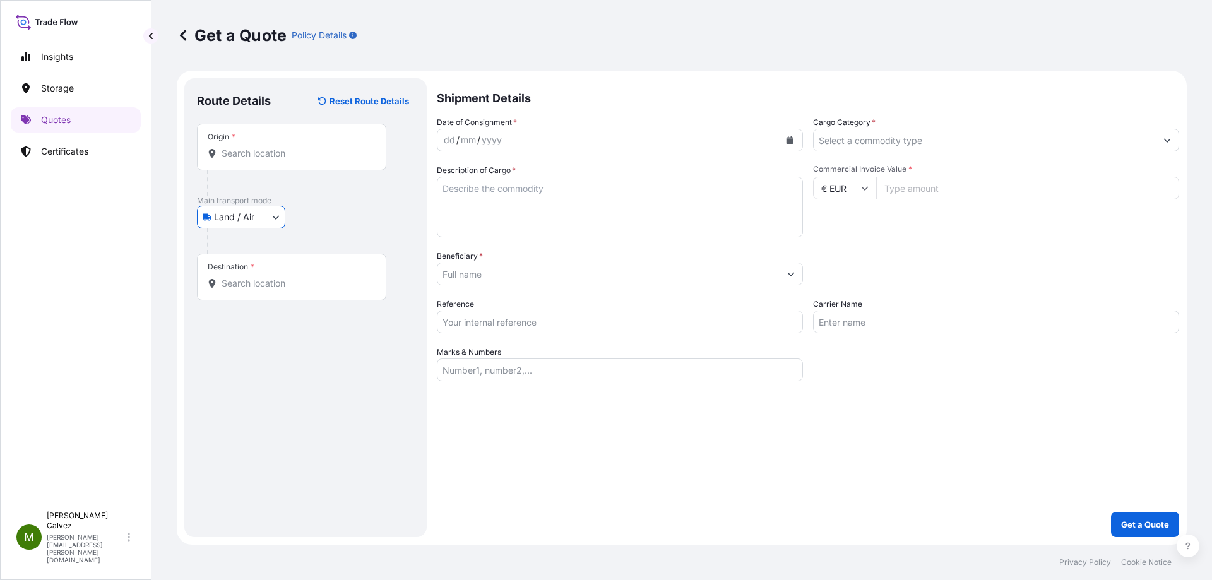
click at [249, 289] on input "Destination *" at bounding box center [296, 283] width 149 height 13
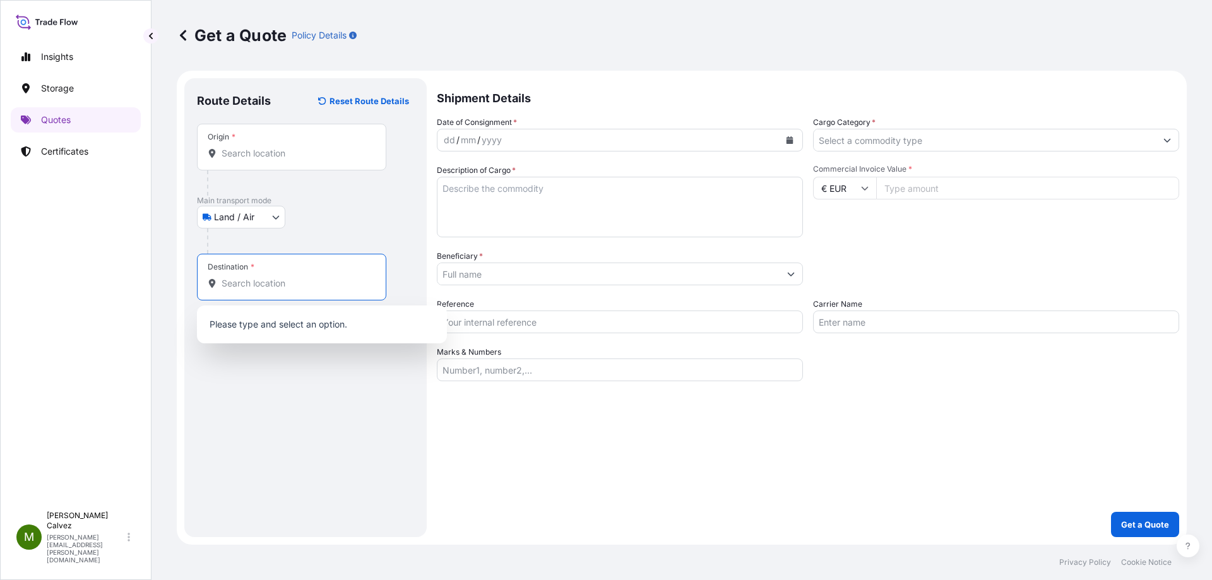
click at [232, 157] on input "Origin *" at bounding box center [296, 153] width 149 height 13
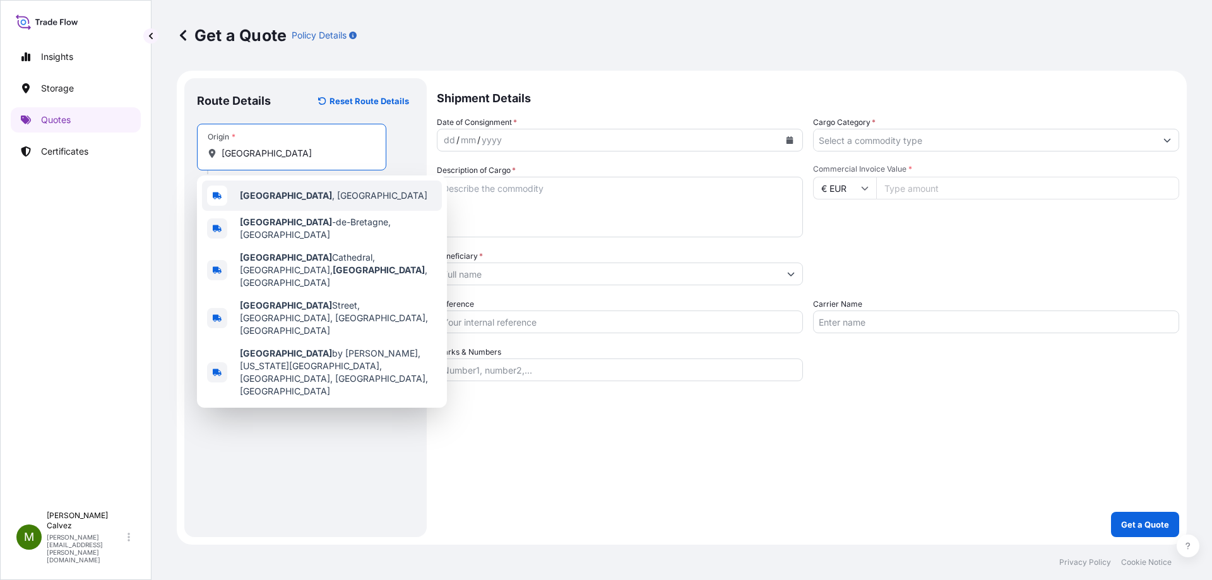
click at [252, 198] on b "[GEOGRAPHIC_DATA]" at bounding box center [286, 195] width 92 height 11
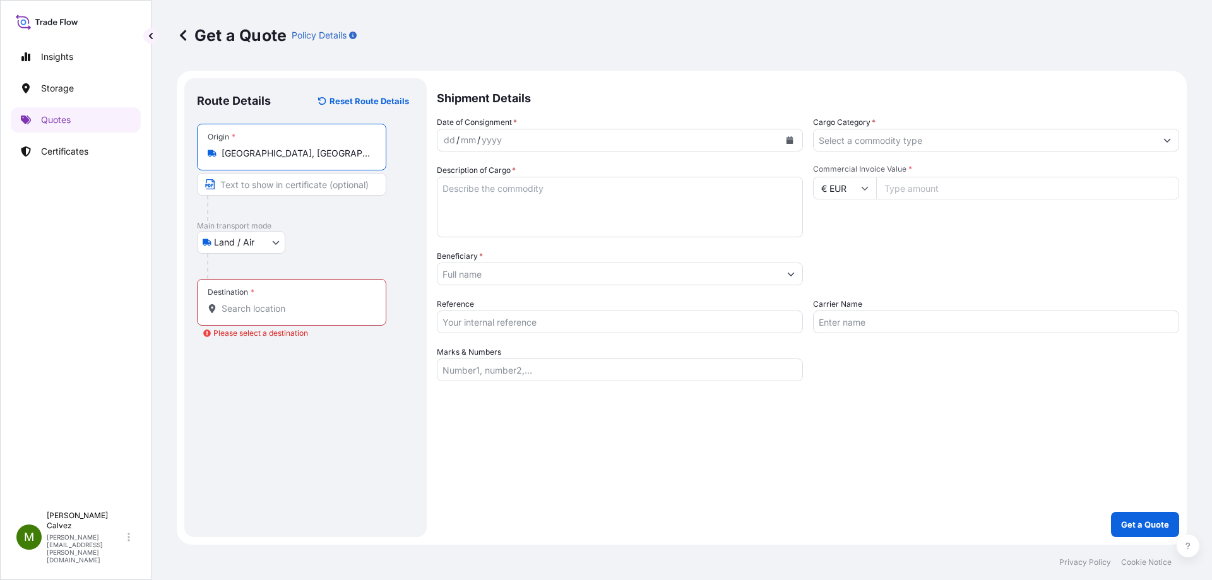
type input "[GEOGRAPHIC_DATA], [GEOGRAPHIC_DATA]"
click at [254, 317] on div "Destination *" at bounding box center [291, 302] width 189 height 47
click at [254, 315] on input "Destination * Please select a destination" at bounding box center [296, 308] width 149 height 13
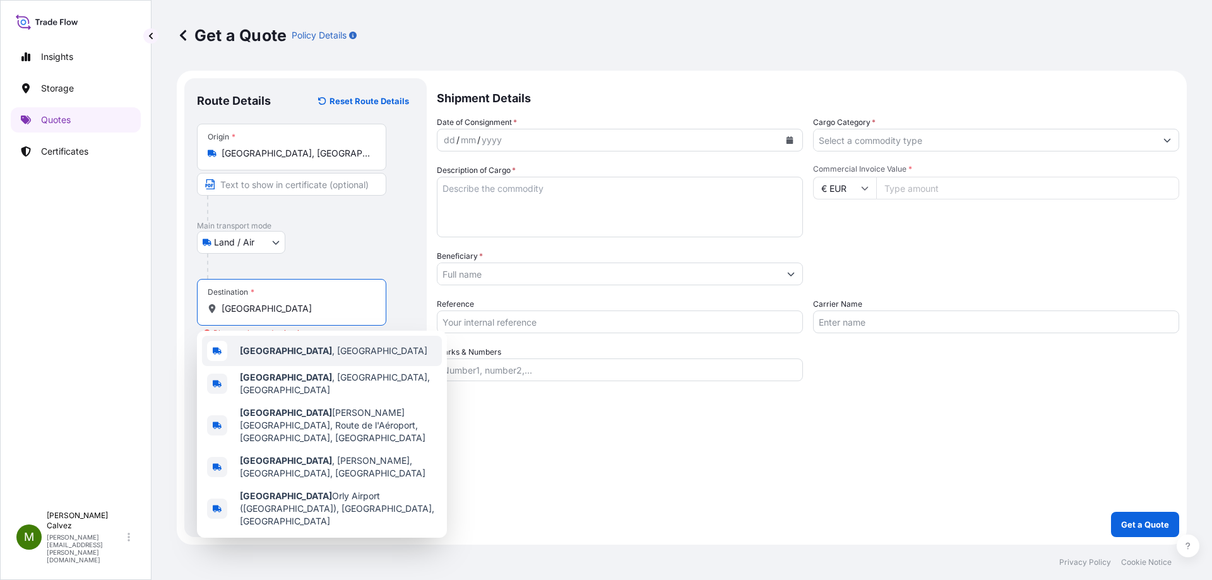
click at [277, 355] on span "[GEOGRAPHIC_DATA] , [GEOGRAPHIC_DATA]" at bounding box center [333, 351] width 187 height 13
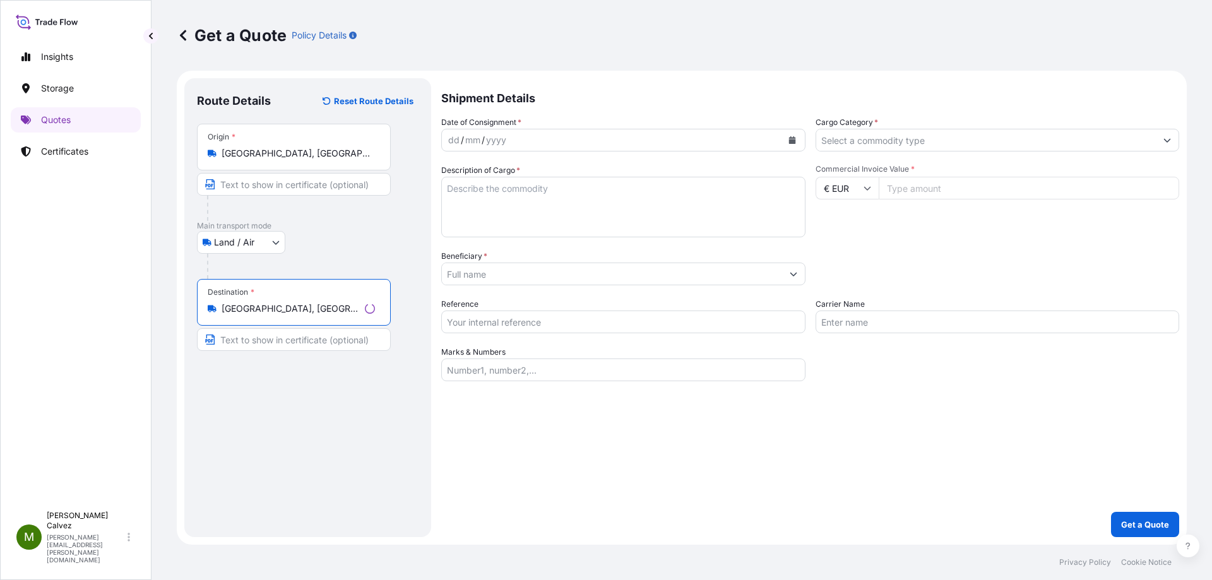
type input "[GEOGRAPHIC_DATA], [GEOGRAPHIC_DATA]"
click at [481, 133] on div "dd / mm / yyyy" at bounding box center [612, 140] width 340 height 23
click at [784, 141] on button "Calendar" at bounding box center [790, 140] width 20 height 20
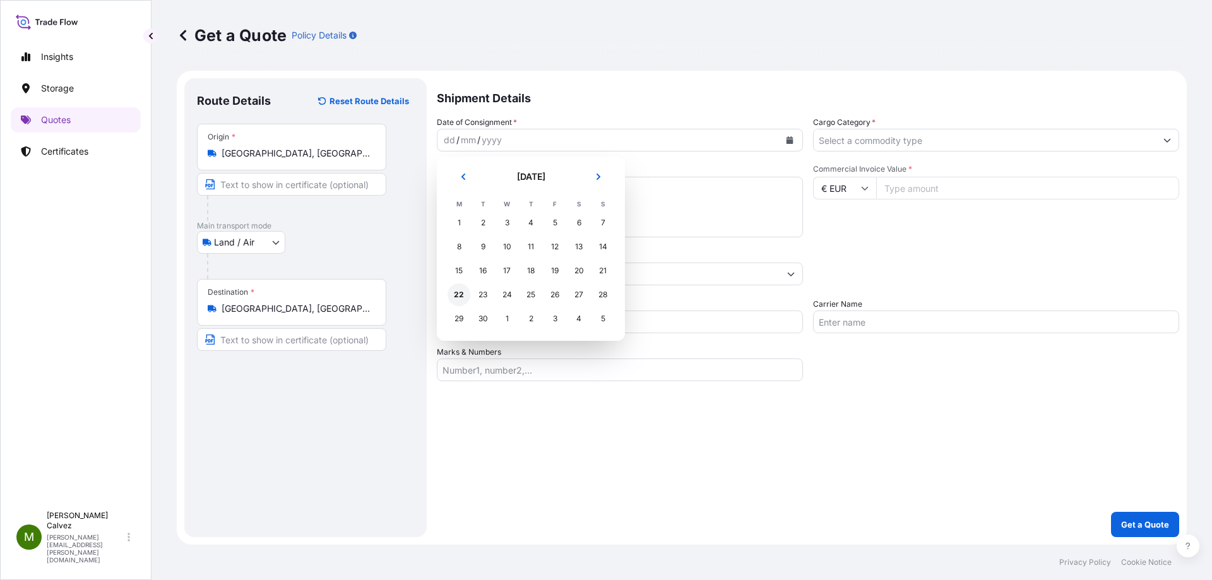
click at [465, 294] on div "22" at bounding box center [459, 294] width 23 height 23
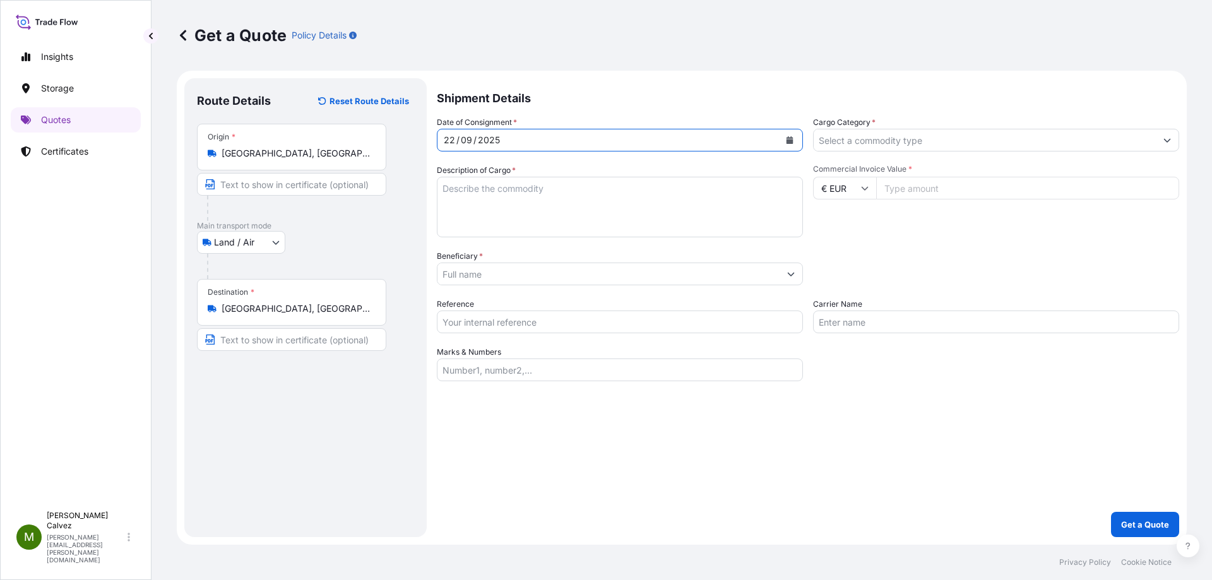
click at [857, 141] on input "Cargo Category *" at bounding box center [985, 140] width 342 height 23
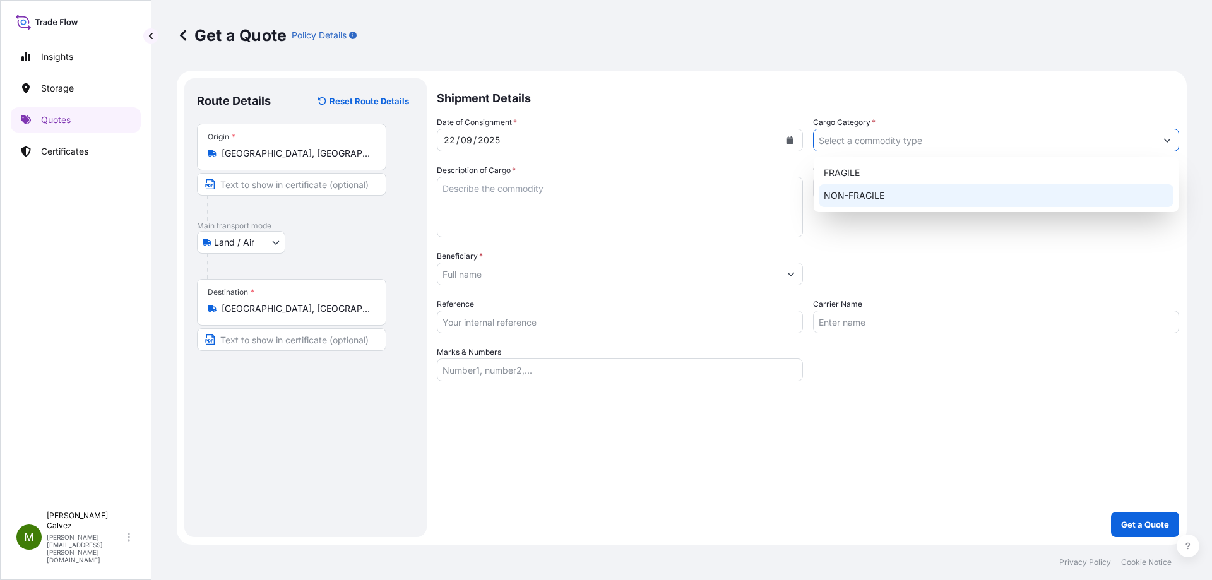
click at [855, 191] on div "NON-FRAGILE" at bounding box center [996, 195] width 355 height 23
type input "NON-FRAGILE"
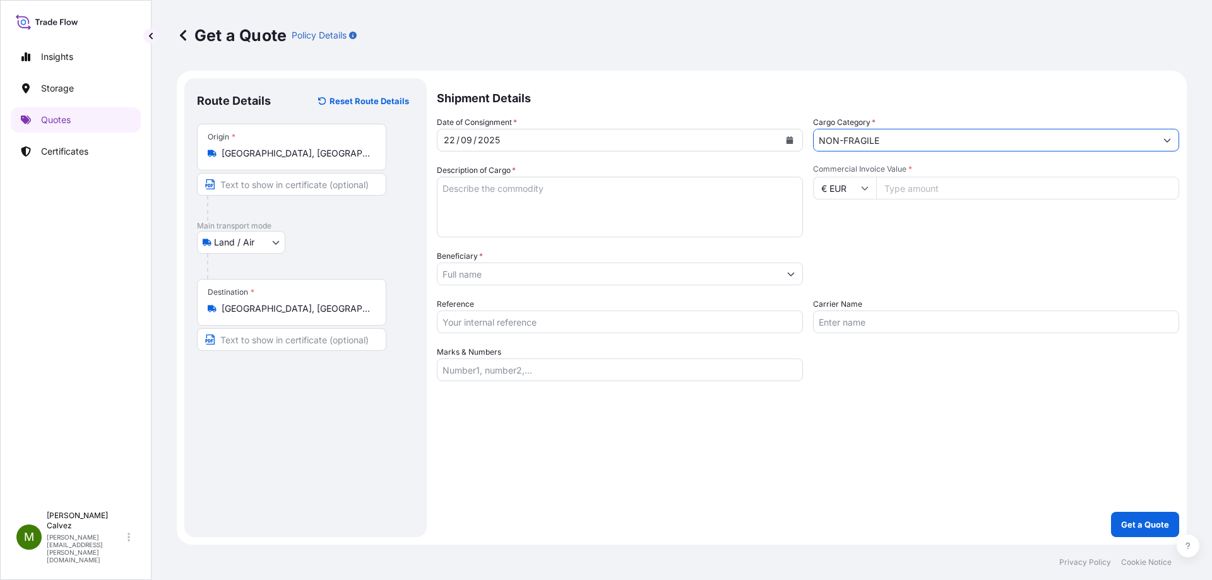
click at [857, 189] on input "€ EUR" at bounding box center [844, 188] width 63 height 23
click at [915, 186] on input "Commercial Invoice Value *" at bounding box center [1027, 188] width 303 height 23
type input "4000"
click at [456, 181] on textarea "Description of Cargo *" at bounding box center [620, 207] width 366 height 61
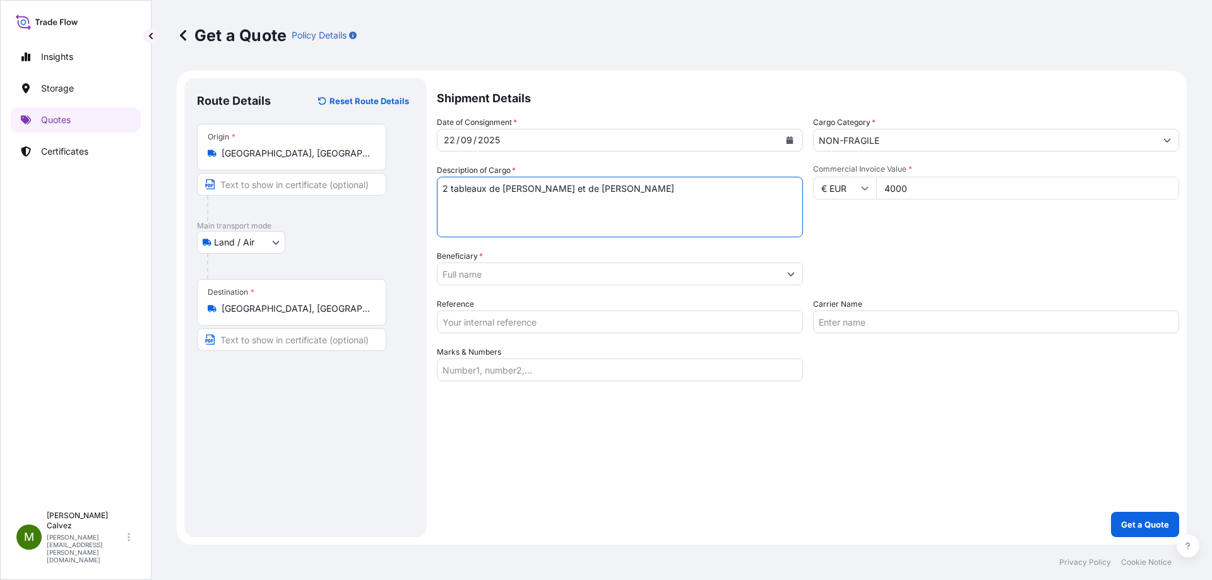
type textarea "2 tableaux de [PERSON_NAME] et de [PERSON_NAME]"
click at [846, 323] on input "Carrier Name" at bounding box center [996, 322] width 366 height 23
type input "SENDSIO"
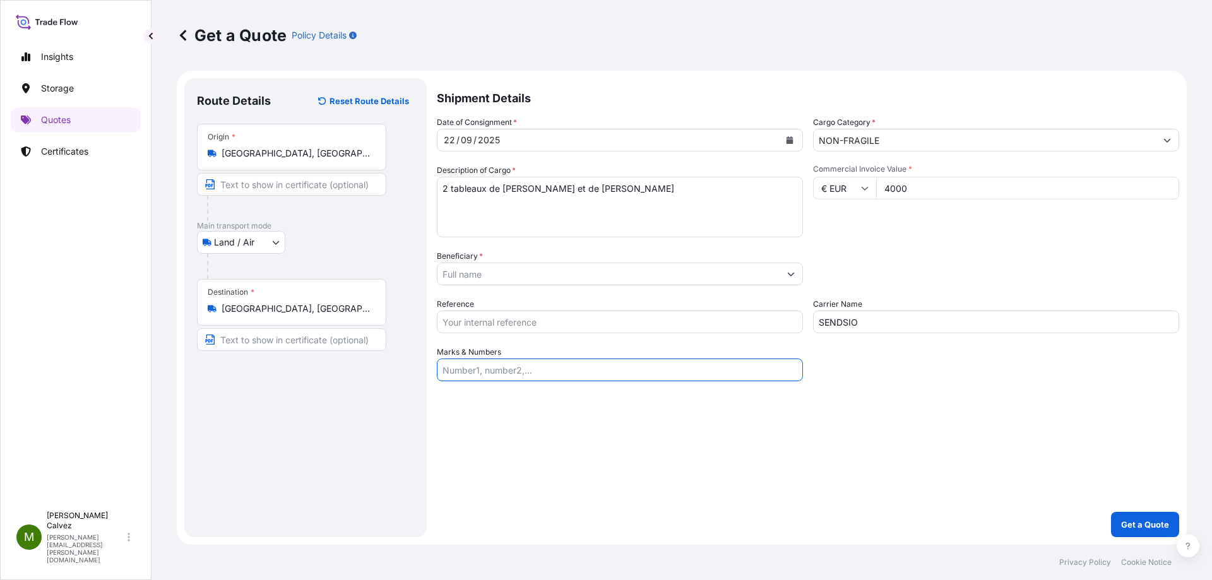
click at [490, 376] on input "Marks & Numbers" at bounding box center [620, 370] width 366 height 23
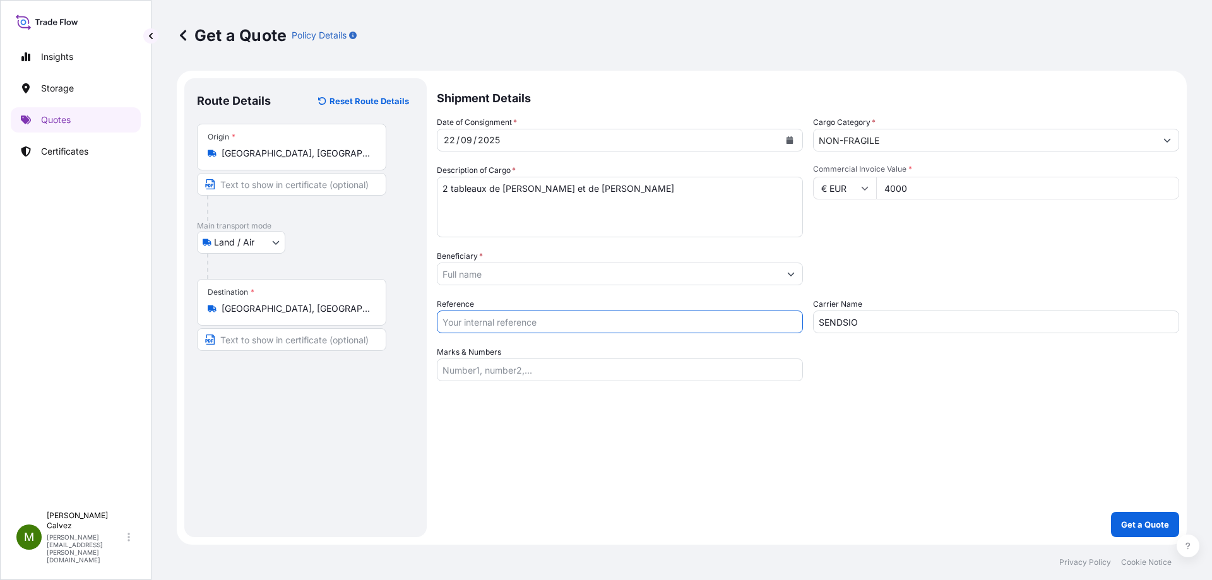
click at [513, 323] on input "Reference" at bounding box center [620, 322] width 366 height 23
type input "NN.25.09.022.LGT"
click at [497, 268] on input "Beneficiary *" at bounding box center [608, 274] width 342 height 23
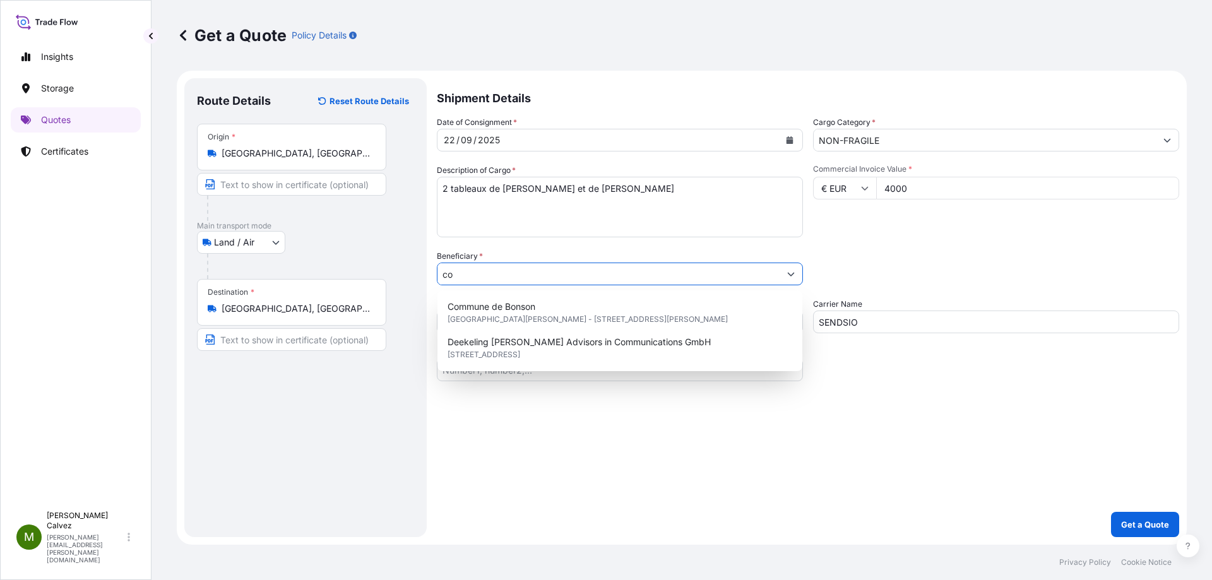
type input "c"
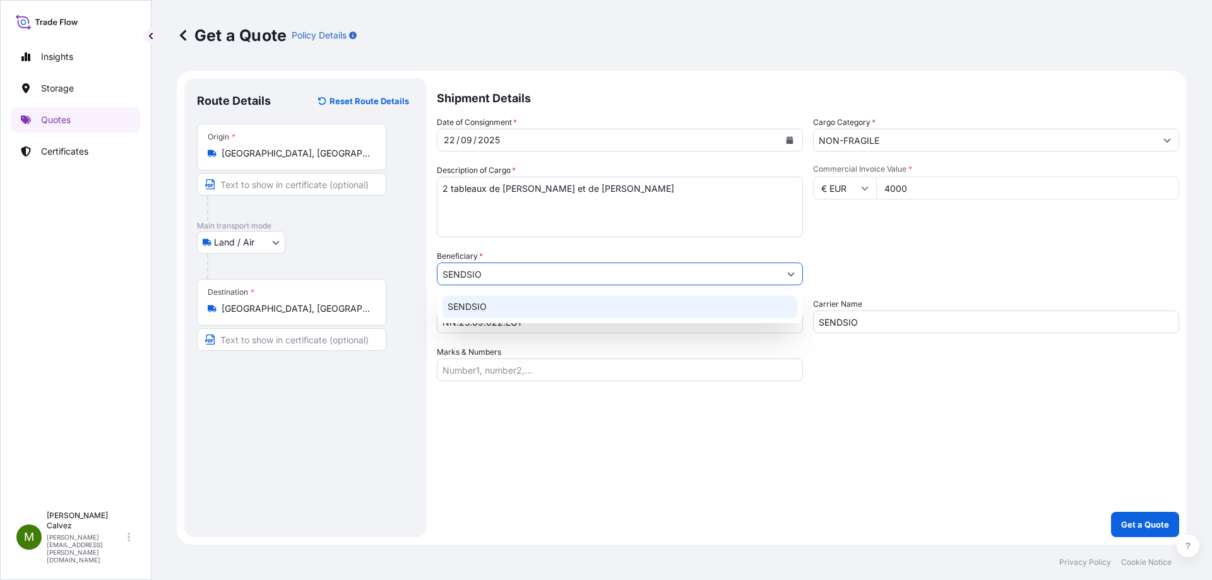
click at [492, 311] on div "SENDSIO" at bounding box center [619, 306] width 355 height 23
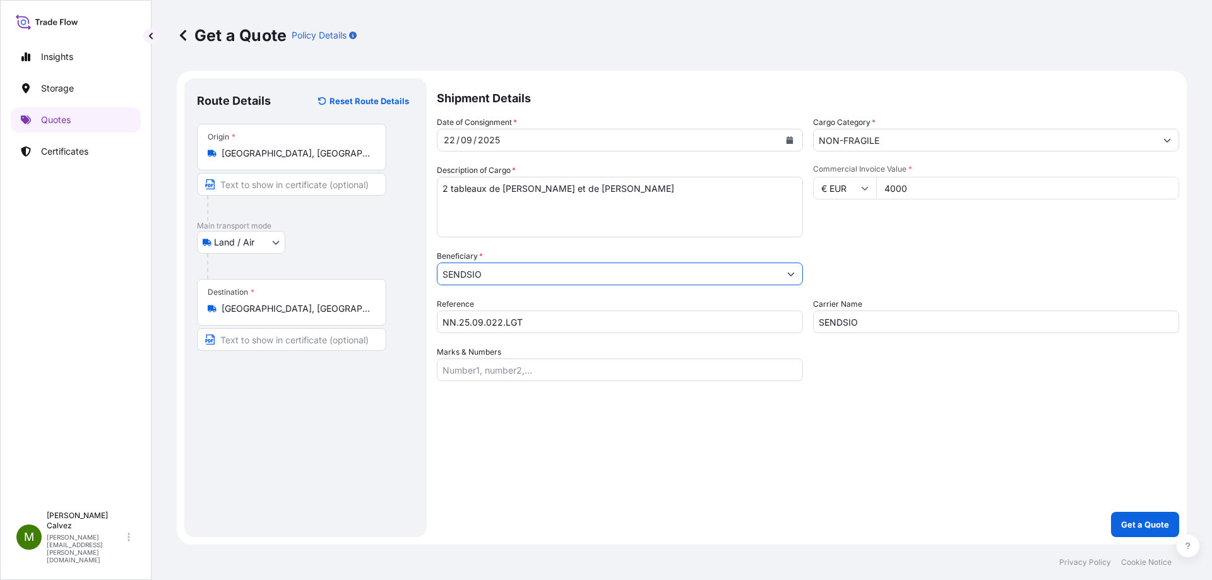
type input "SENDSIO"
click at [525, 369] on input "Marks & Numbers" at bounding box center [620, 370] width 366 height 23
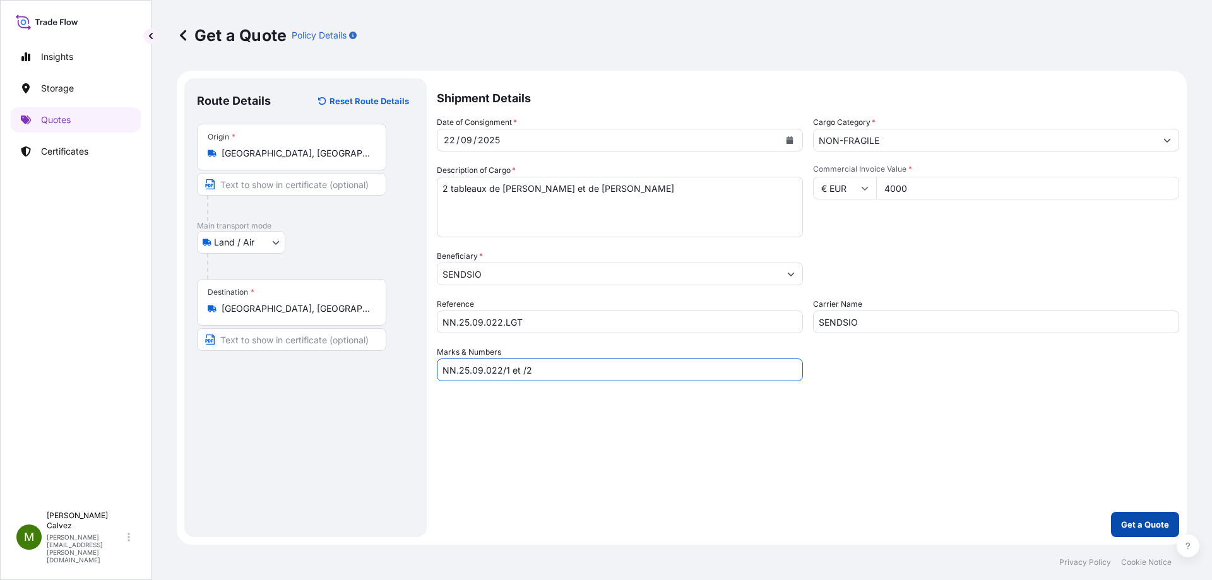
type input "NN.25.09.022/1 et /2"
click at [1139, 518] on p "Get a Quote" at bounding box center [1145, 524] width 48 height 13
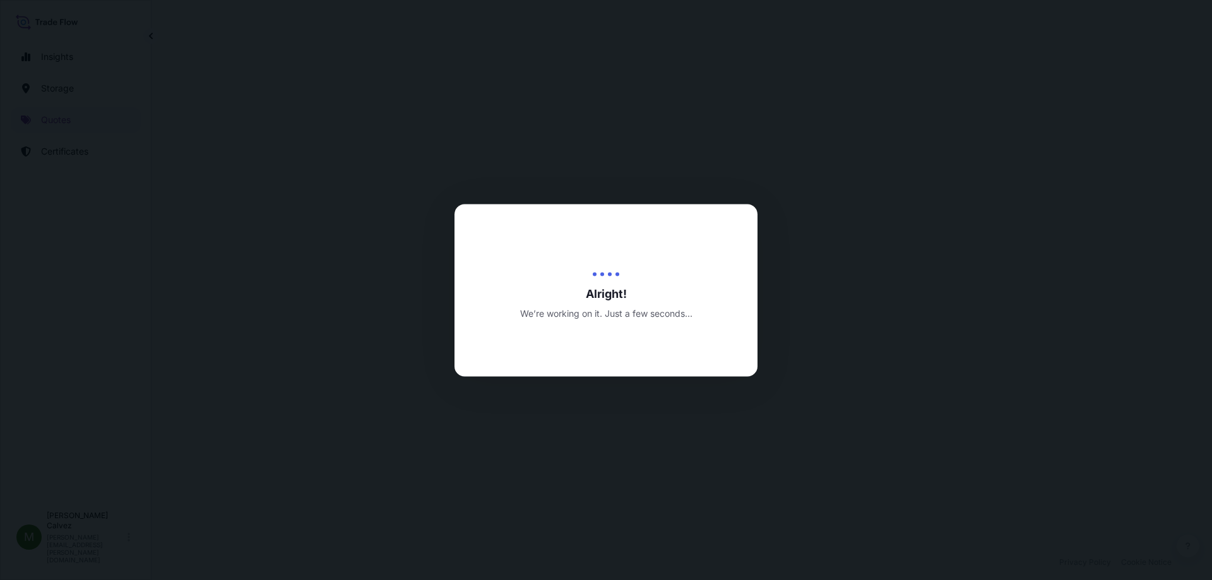
select select "Land / Air"
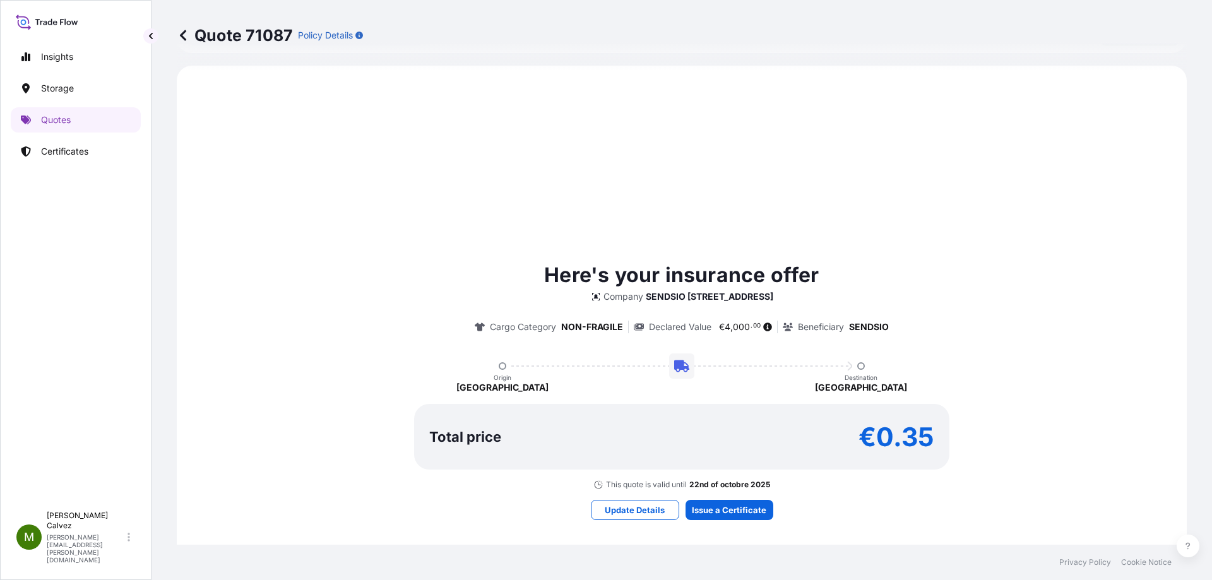
scroll to position [374, 0]
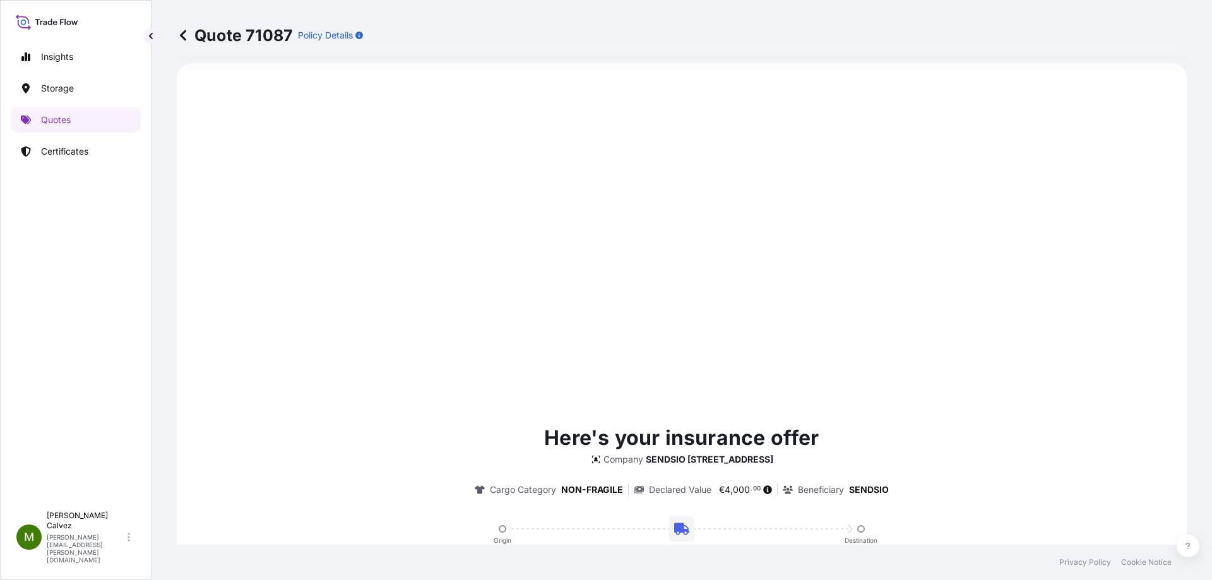
type input "[DATE]"
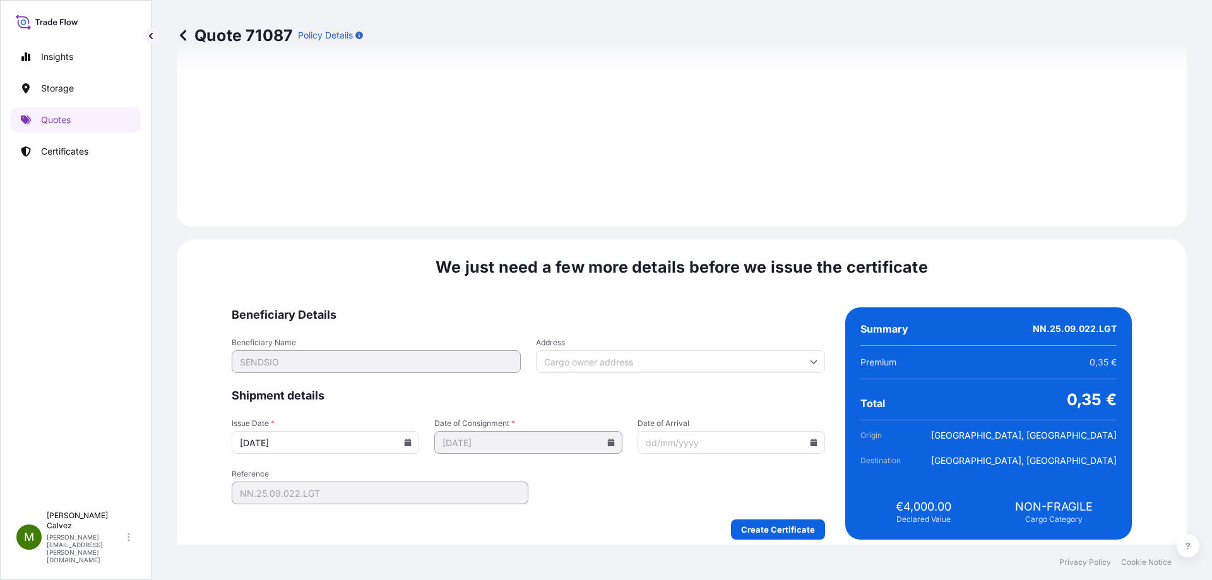
scroll to position [1202, 0]
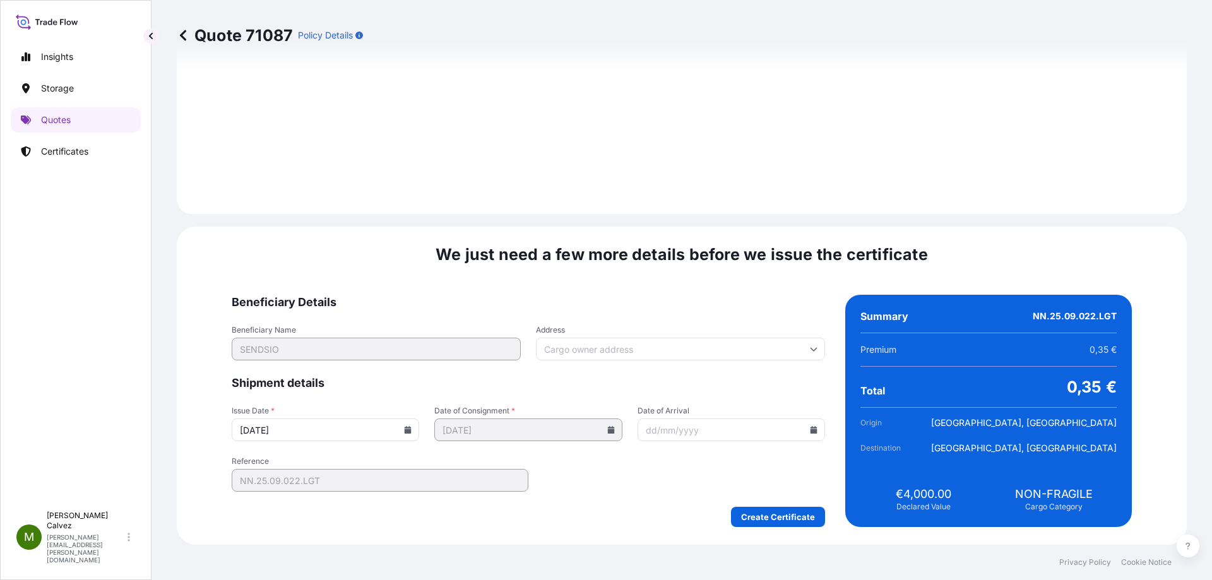
click at [634, 353] on input "Address" at bounding box center [680, 349] width 289 height 23
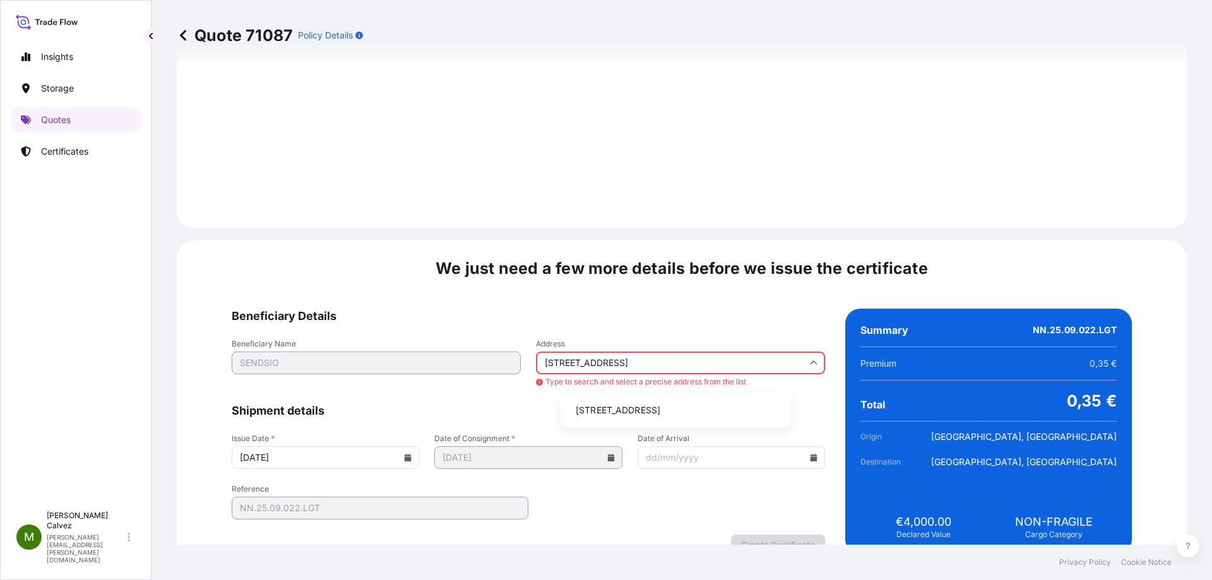
click at [620, 420] on li "[STREET_ADDRESS]" at bounding box center [676, 410] width 220 height 24
type input "[STREET_ADDRESS]"
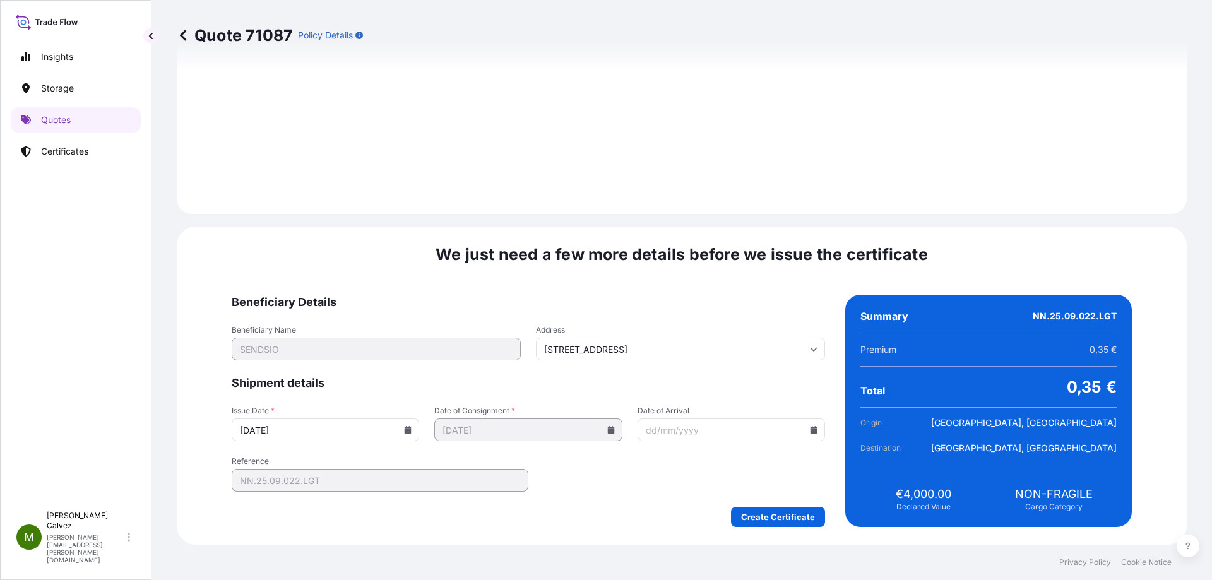
click at [692, 430] on input "Date of Arrival" at bounding box center [730, 429] width 187 height 23
click at [788, 429] on input "Date of Arrival" at bounding box center [730, 429] width 187 height 23
click at [810, 429] on icon at bounding box center [814, 430] width 8 height 8
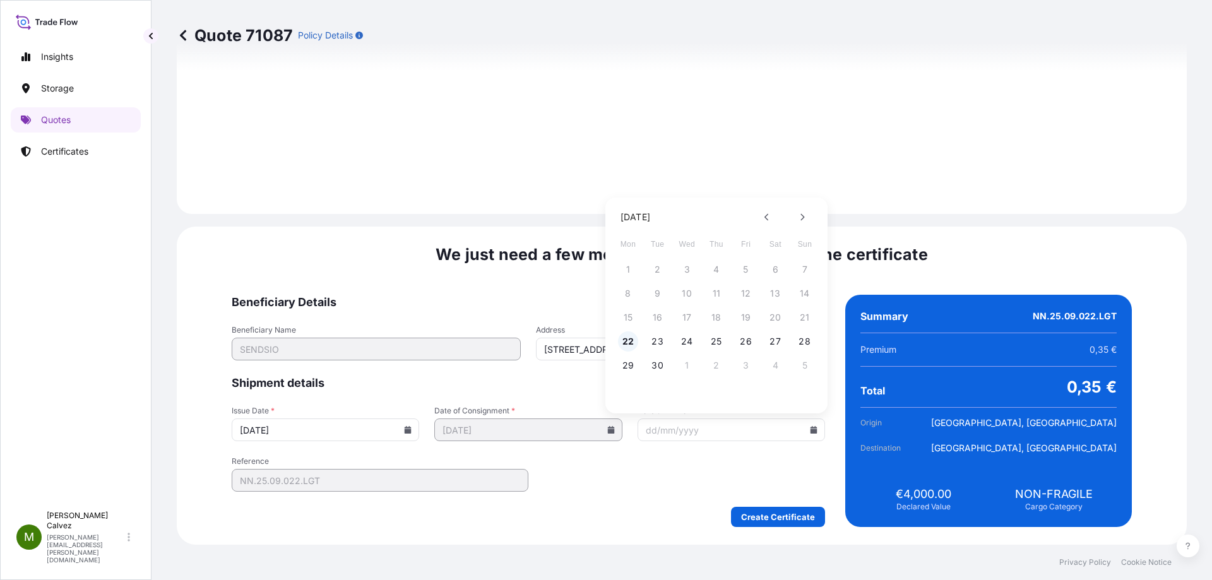
click at [627, 343] on button "22" at bounding box center [628, 341] width 20 height 20
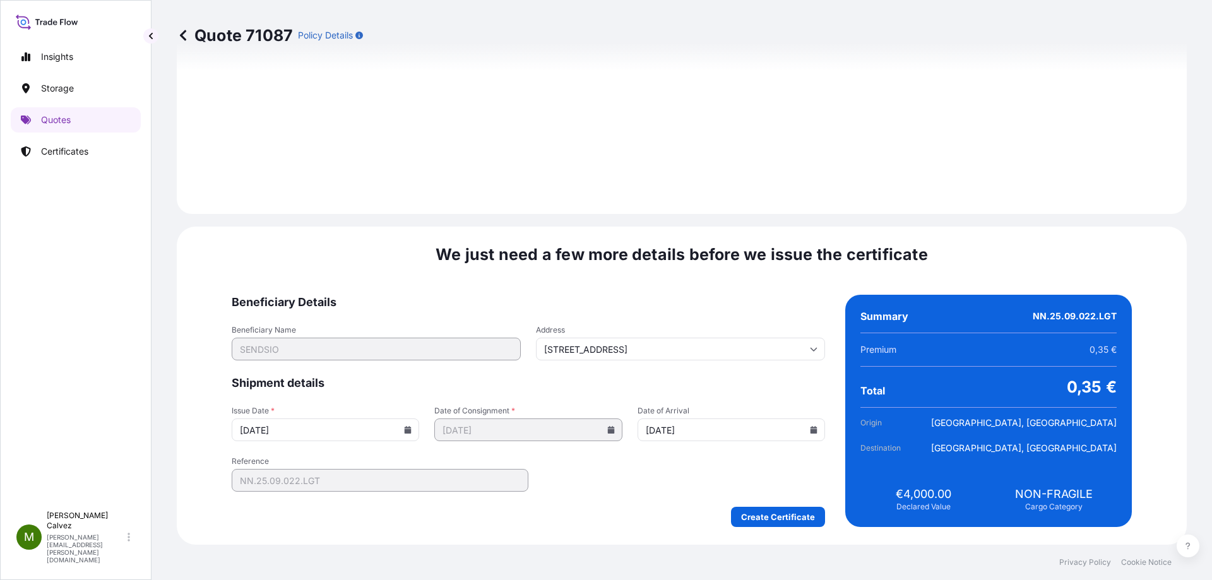
type input "[DATE]"
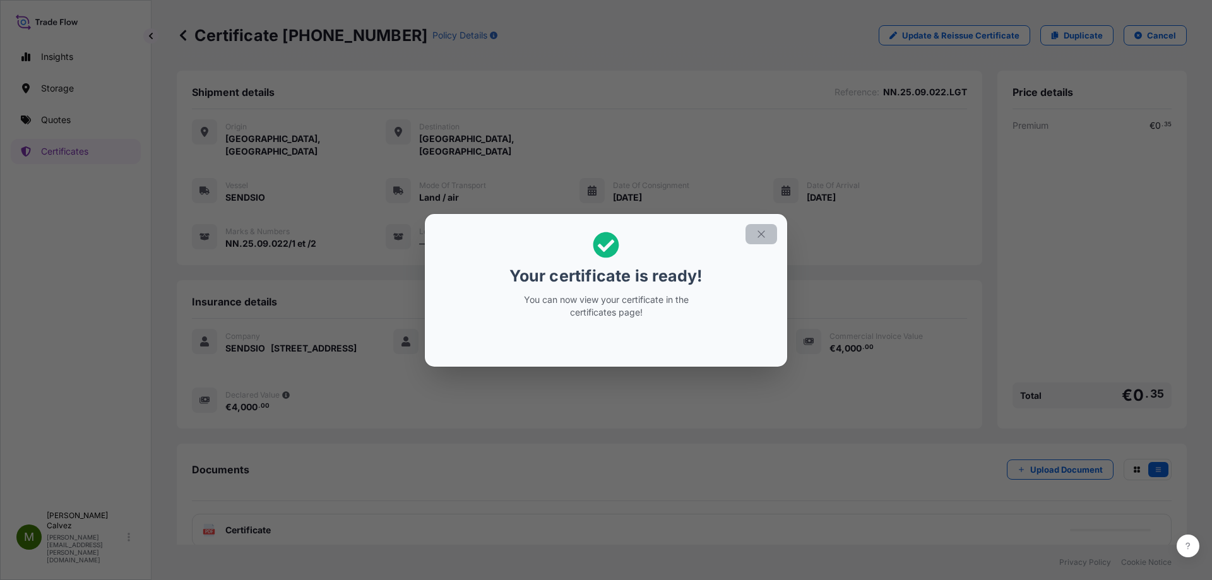
click at [766, 233] on icon "button" at bounding box center [761, 233] width 11 height 11
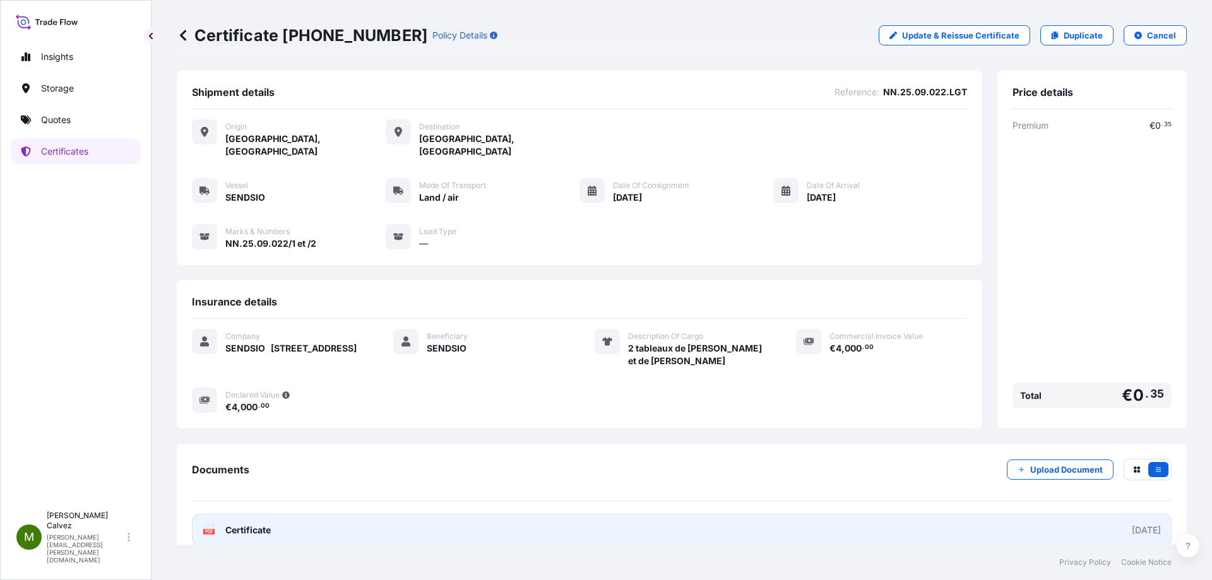
click at [220, 524] on div "PDF Certificate" at bounding box center [237, 530] width 68 height 13
